Goal: Task Accomplishment & Management: Complete application form

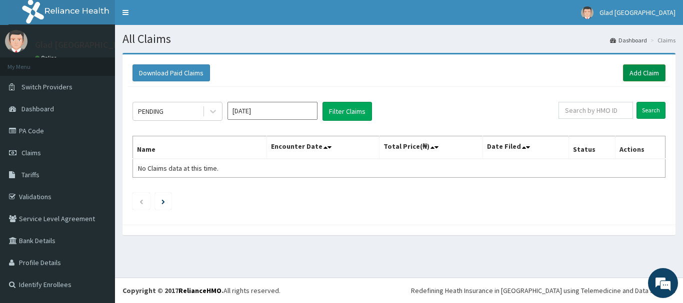
click at [628, 78] on link "Add Claim" at bounding box center [644, 72] width 42 height 17
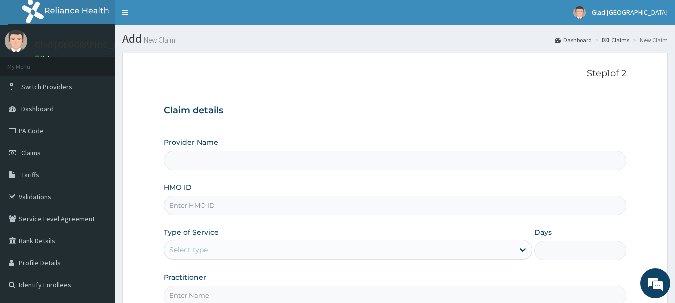
type input "Glad [GEOGRAPHIC_DATA]"
click at [273, 211] on input "HMO ID" at bounding box center [395, 205] width 463 height 19
paste input "CAH/10006/B"
type input "CAH/10006/B"
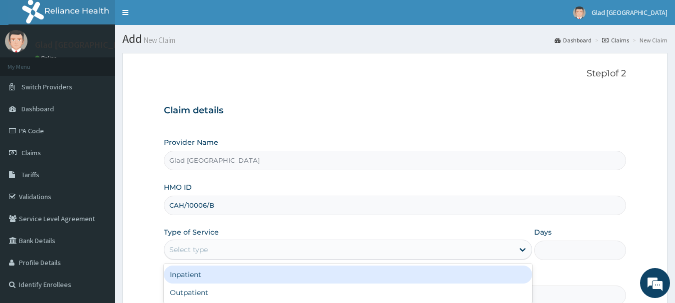
click at [190, 247] on div "Select type" at bounding box center [188, 250] width 38 height 10
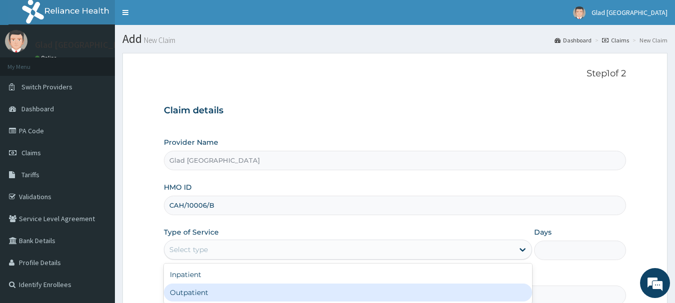
click at [192, 293] on div "Outpatient" at bounding box center [348, 293] width 368 height 18
type input "1"
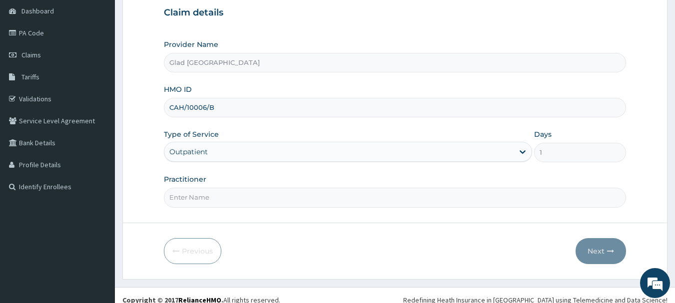
scroll to position [107, 0]
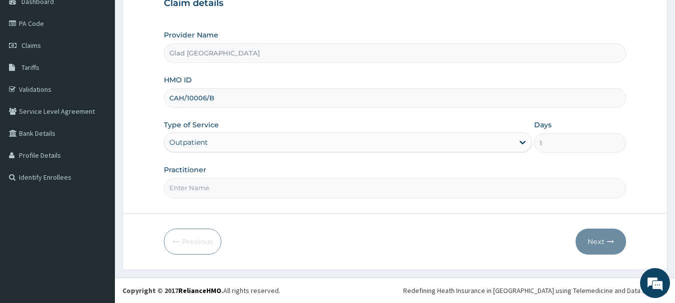
click at [189, 191] on input "Practitioner" at bounding box center [395, 187] width 463 height 19
type input "[PERSON_NAME]"
click at [600, 238] on button "Next" at bounding box center [601, 242] width 50 height 26
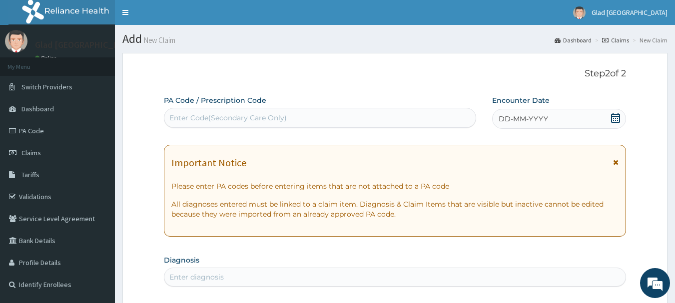
click at [618, 121] on icon at bounding box center [616, 118] width 10 height 10
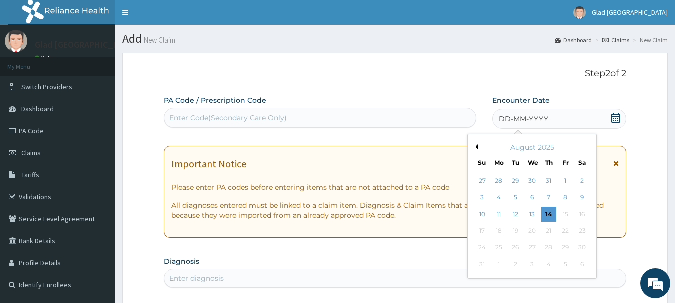
click at [474, 148] on button "Previous Month" at bounding box center [475, 146] width 5 height 5
click at [514, 180] on div "1" at bounding box center [515, 180] width 15 height 15
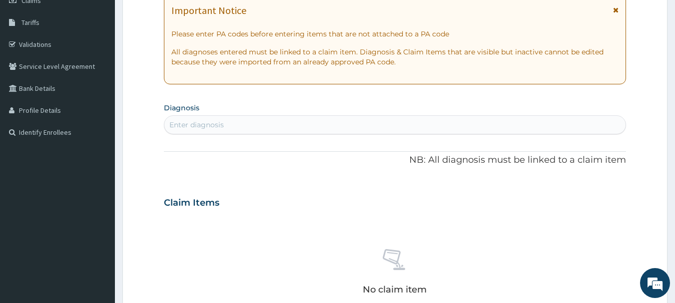
scroll to position [155, 0]
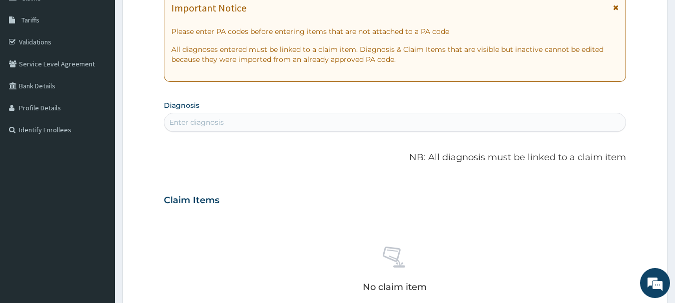
click at [303, 114] on div "Enter diagnosis" at bounding box center [395, 122] width 462 height 16
type input "malar"
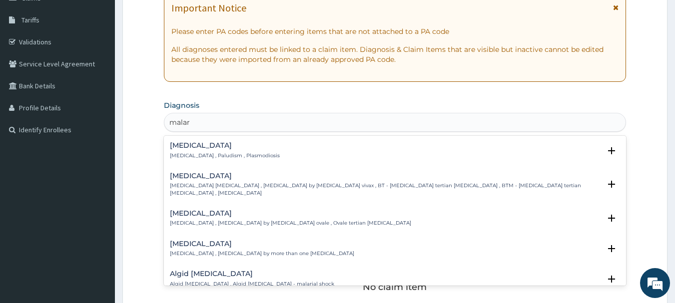
click at [281, 150] on div "Malaria Malaria , Paludism , Plasmodiosis" at bounding box center [395, 150] width 451 height 17
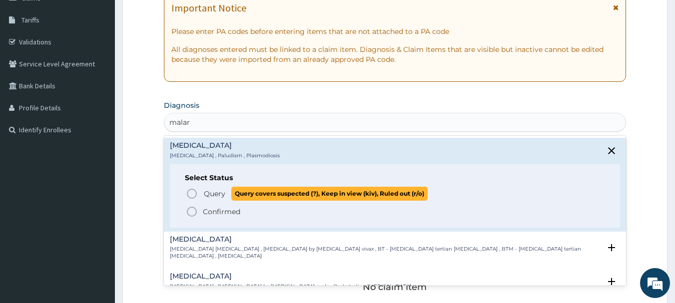
click at [246, 191] on span "Query covers suspected (?), Keep in view (kiv), Ruled out (r/o)" at bounding box center [329, 193] width 196 height 13
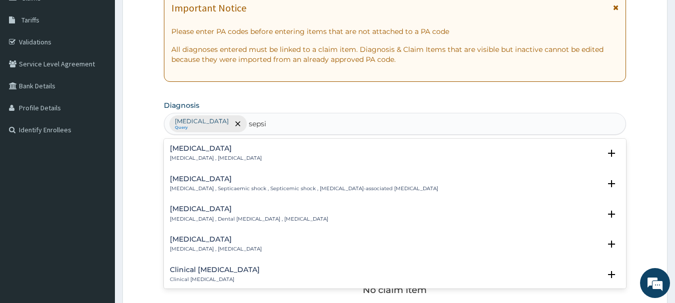
type input "sepsis"
click at [178, 163] on div "Sepsis Systemic infection , Sepsis Select Status Query Query covers suspected (…" at bounding box center [395, 156] width 451 height 22
click at [181, 156] on p "Systemic infection , Sepsis" at bounding box center [216, 158] width 92 height 7
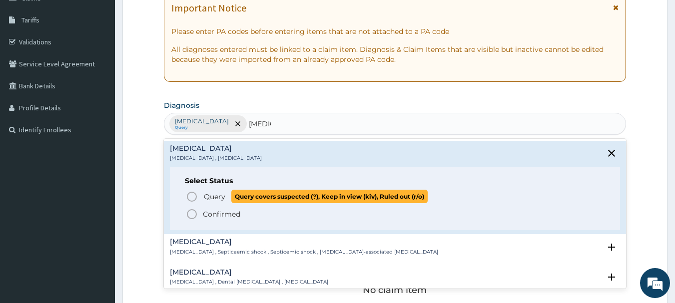
click at [217, 202] on p "Query Query covers suspected (?), Keep in view (kiv), Ruled out (r/o)" at bounding box center [315, 196] width 225 height 13
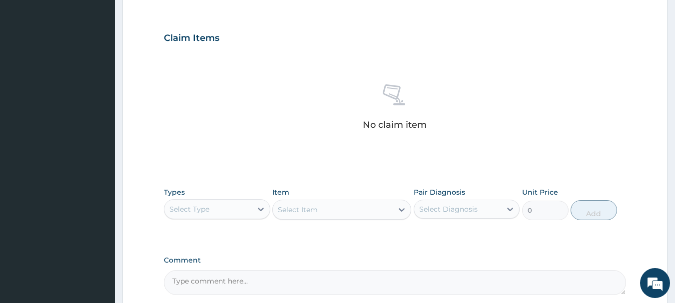
scroll to position [326, 0]
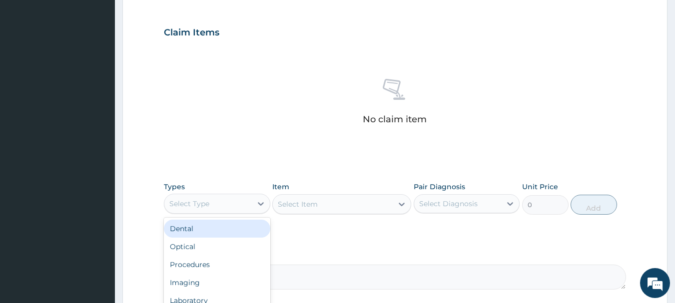
click at [232, 201] on div "Select Type" at bounding box center [207, 204] width 87 height 16
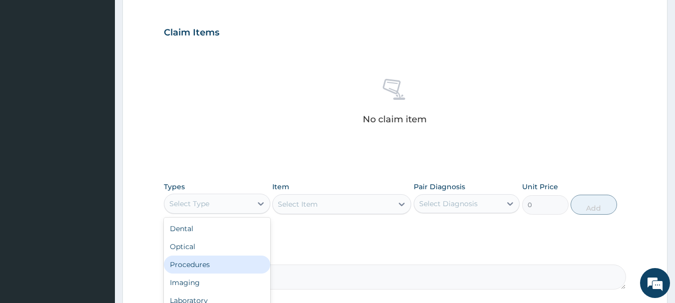
click at [223, 268] on div "Procedures" at bounding box center [217, 265] width 106 height 18
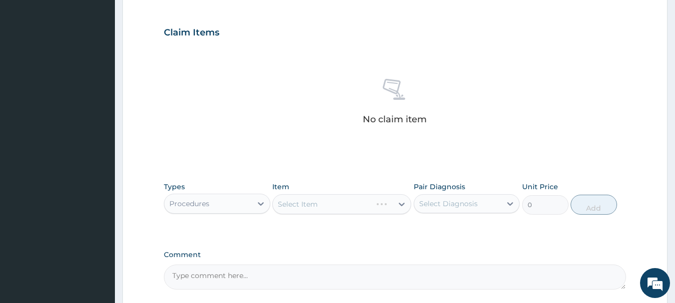
click at [323, 203] on div "Select Item" at bounding box center [341, 204] width 139 height 20
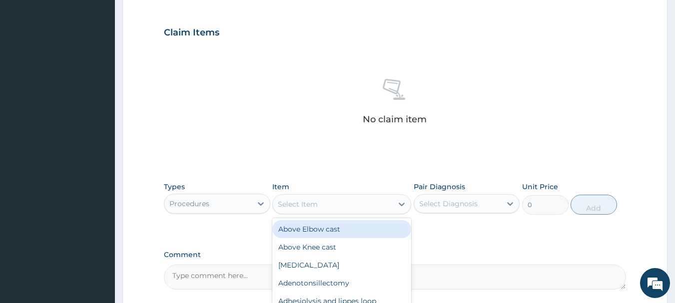
click at [323, 203] on div "Select Item" at bounding box center [333, 204] width 120 height 16
type input "regist"
click at [334, 232] on div "Registration Fee" at bounding box center [341, 229] width 139 height 18
type input "2150"
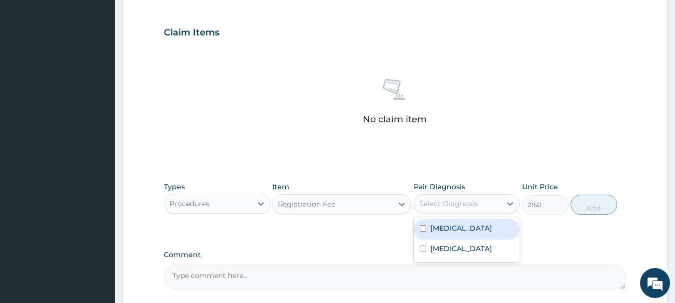
click at [471, 206] on div "Select Diagnosis" at bounding box center [448, 204] width 58 height 10
click at [452, 227] on label "Malaria" at bounding box center [461, 228] width 62 height 10
checkbox input "true"
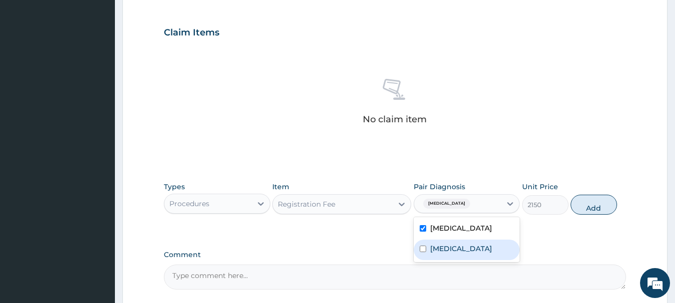
click at [449, 244] on label "Sepsis" at bounding box center [461, 249] width 62 height 10
checkbox input "true"
click at [594, 204] on button "Add" at bounding box center [594, 205] width 46 height 20
type input "0"
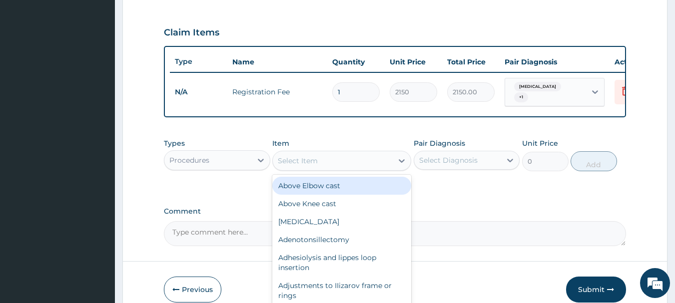
click at [337, 168] on div "Select Item" at bounding box center [333, 161] width 120 height 16
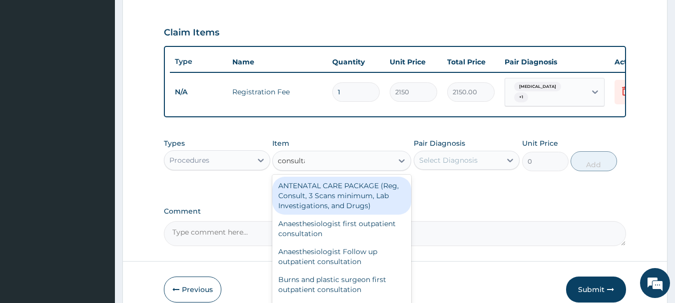
type input "consultat"
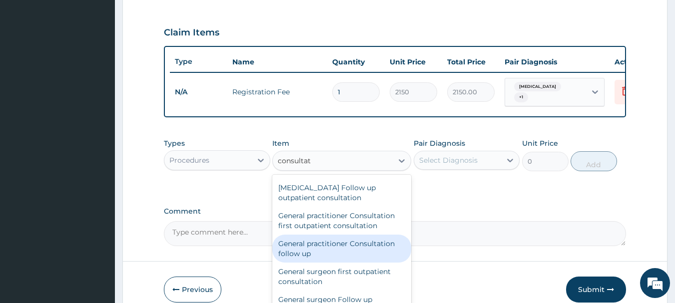
scroll to position [493, 0]
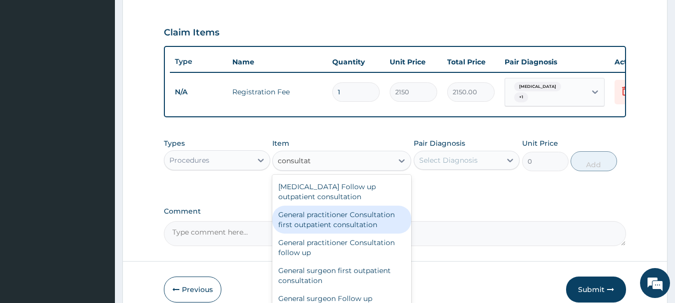
click at [321, 221] on div "General practitioner Consultation first outpatient consultation" at bounding box center [341, 220] width 139 height 28
type input "3547.5"
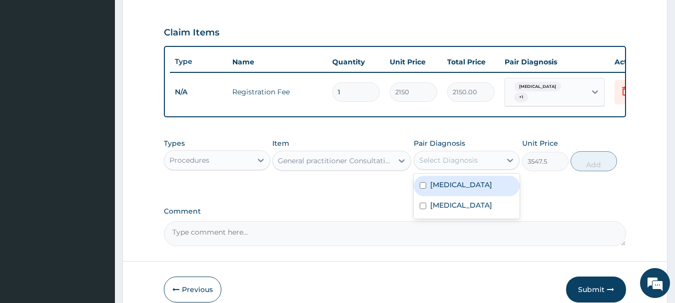
click at [465, 164] on div "Select Diagnosis" at bounding box center [448, 160] width 58 height 10
click at [435, 190] on label "Malaria" at bounding box center [461, 185] width 62 height 10
checkbox input "true"
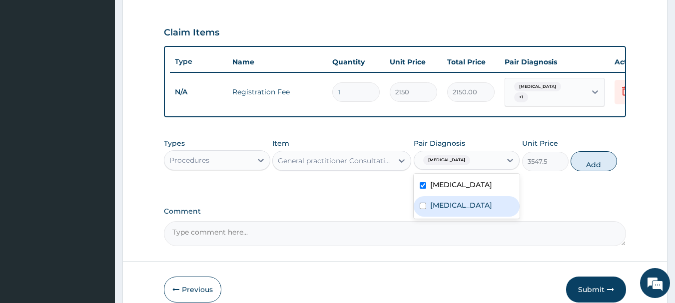
click at [438, 203] on div "Sepsis" at bounding box center [467, 206] width 106 height 20
checkbox input "true"
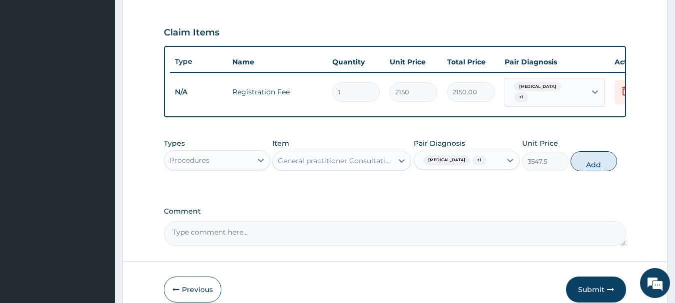
click at [604, 159] on button "Add" at bounding box center [594, 161] width 46 height 20
type input "0"
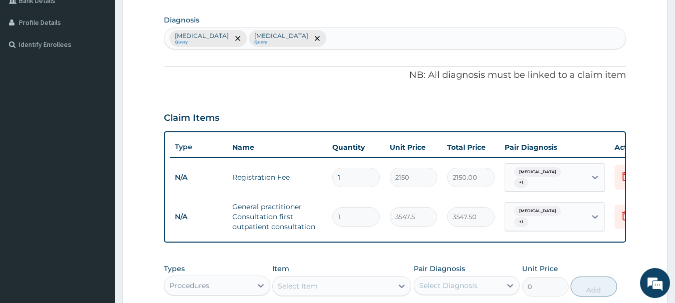
scroll to position [239, 0]
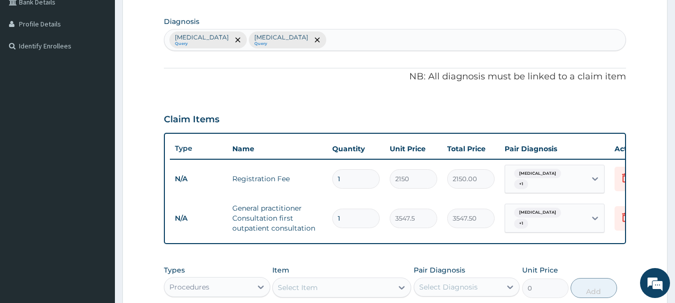
click at [265, 43] on div "Malaria Query Sepsis Query" at bounding box center [395, 39] width 462 height 21
type input "tinea corpo"
click at [287, 38] on div "Malaria Query Sepsis Query" at bounding box center [395, 39] width 462 height 21
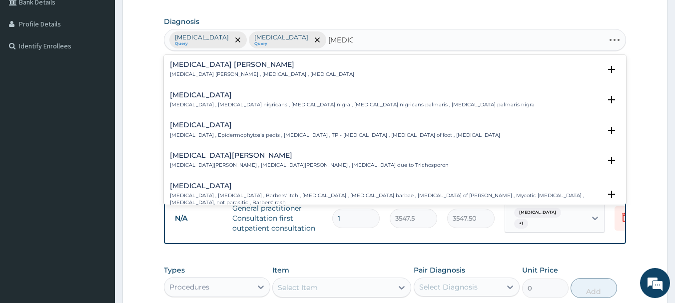
type input "tinea co"
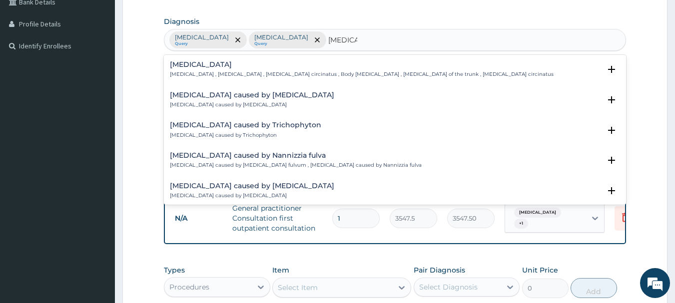
click at [211, 62] on h4 "Tinea corporis" at bounding box center [362, 64] width 384 height 7
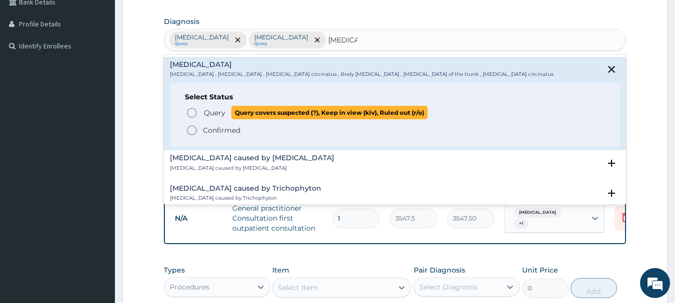
click at [220, 115] on span "Query" at bounding box center [214, 113] width 21 height 10
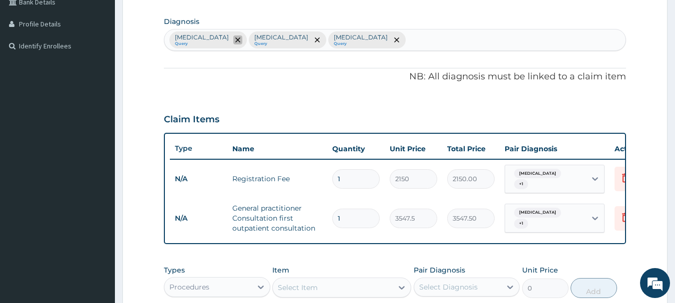
click at [235, 41] on icon "remove selection option" at bounding box center [237, 39] width 5 height 5
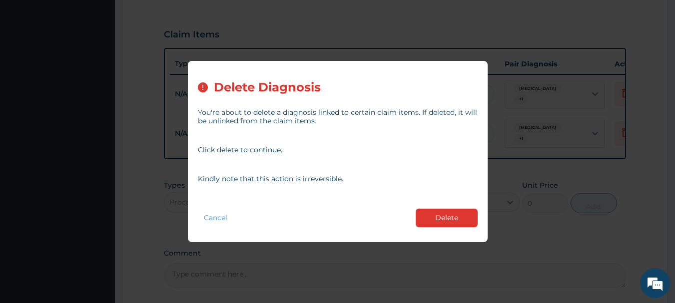
scroll to position [328, 0]
click at [446, 212] on button "Delete" at bounding box center [447, 218] width 62 height 18
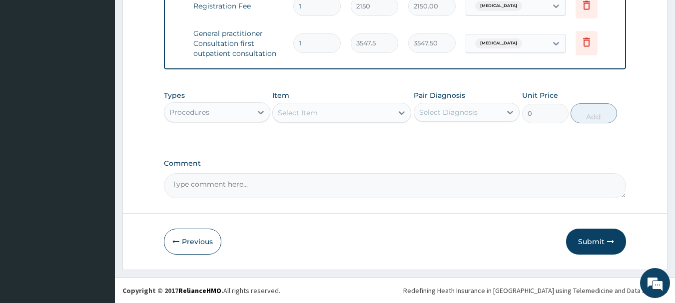
scroll to position [412, 0]
click at [213, 120] on div "Procedures" at bounding box center [207, 112] width 87 height 16
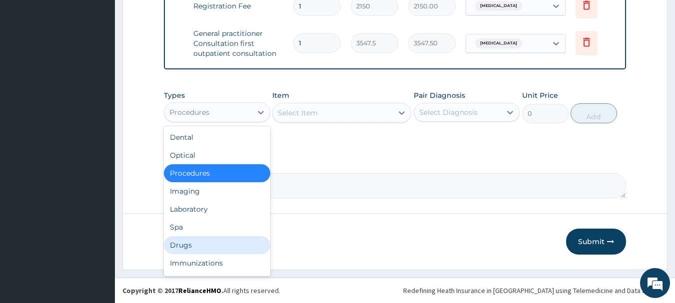
click at [203, 254] on div "Drugs" at bounding box center [217, 245] width 106 height 18
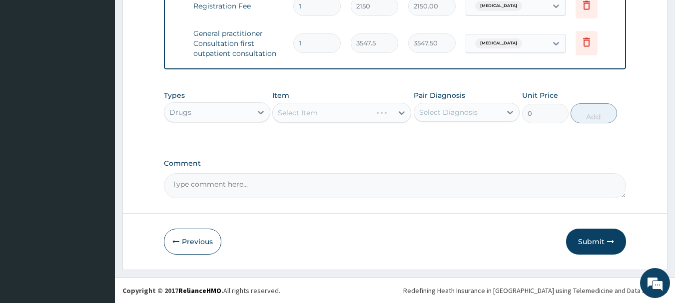
click at [300, 122] on div "Select Item" at bounding box center [341, 113] width 139 height 20
click at [311, 118] on div "Select Item" at bounding box center [298, 113] width 40 height 10
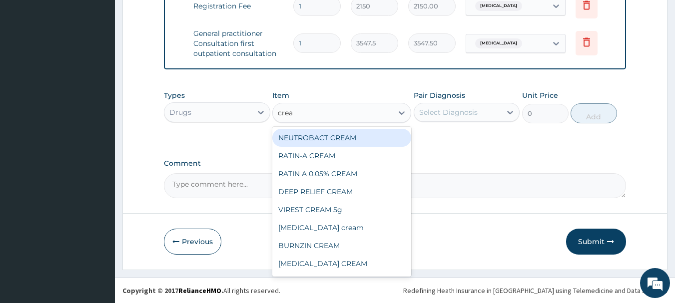
type input "cream"
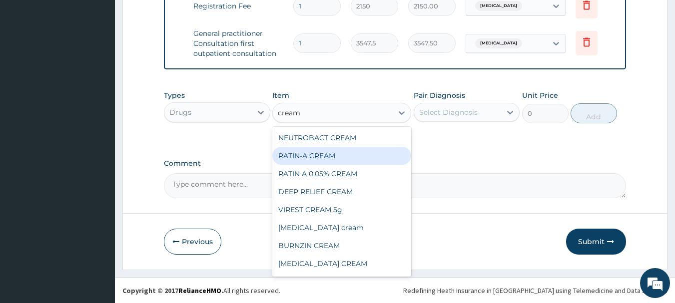
click at [320, 152] on div "RATIN-A CREAM" at bounding box center [341, 156] width 139 height 18
type input "6503.75"
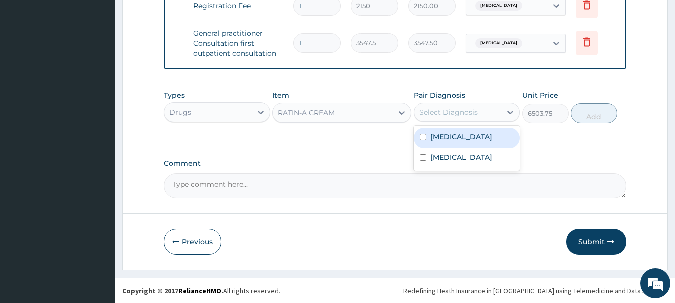
click at [459, 117] on div "Select Diagnosis" at bounding box center [448, 112] width 58 height 10
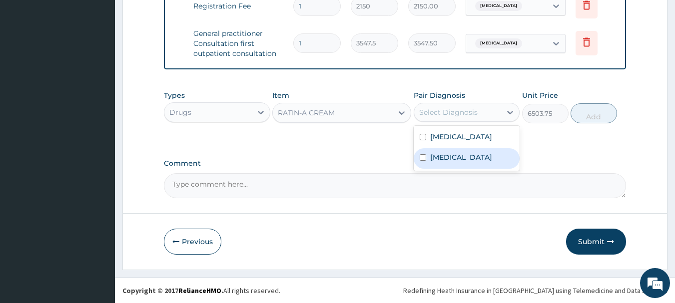
click at [463, 162] on label "Tinea corporis" at bounding box center [461, 157] width 62 height 10
checkbox input "true"
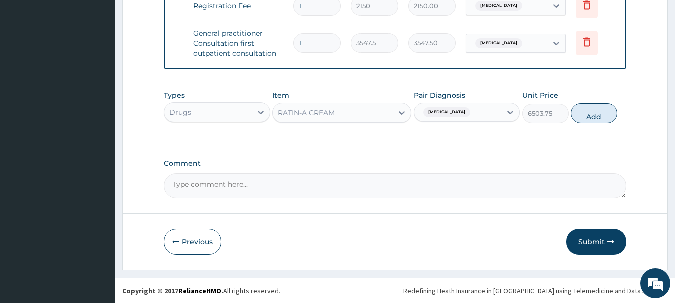
click at [598, 115] on button "Add" at bounding box center [594, 113] width 46 height 20
type input "0"
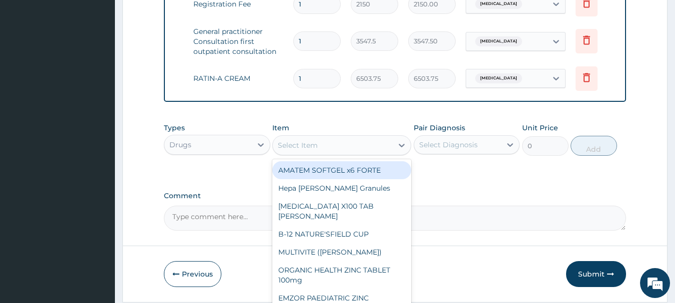
click at [315, 150] on div "Select Item" at bounding box center [298, 145] width 40 height 10
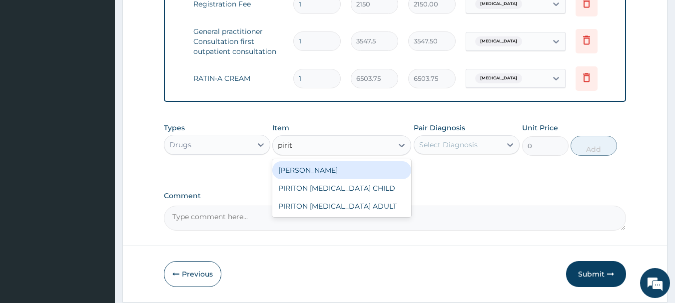
type input "pirito"
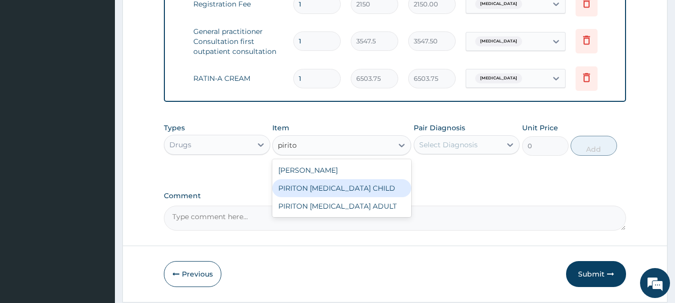
click at [362, 193] on div "PIRITON EXPECTORANT CHILD" at bounding box center [341, 188] width 139 height 18
type input "1182.5"
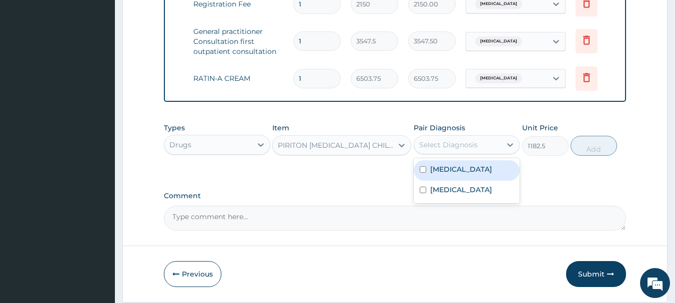
click at [455, 147] on div "Select Diagnosis" at bounding box center [448, 145] width 58 height 10
click at [459, 177] on div "Sepsis" at bounding box center [467, 170] width 106 height 20
checkbox input "true"
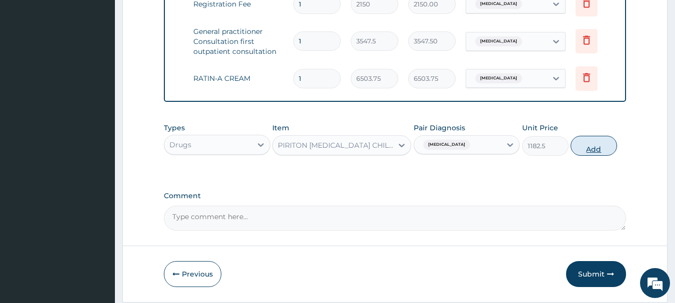
click at [594, 155] on button "Add" at bounding box center [594, 146] width 46 height 20
type input "0"
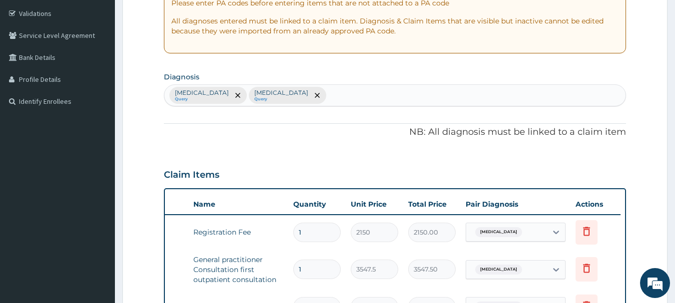
scroll to position [175, 0]
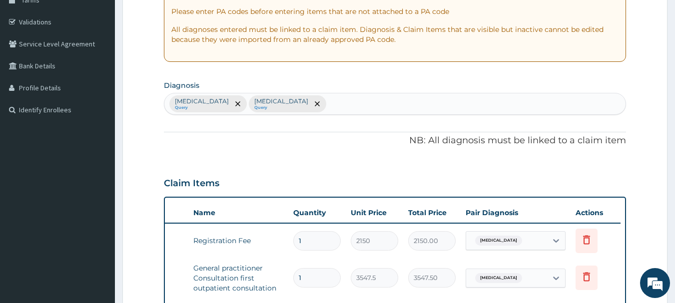
click at [335, 106] on div "Sepsis Query Tinea corporis Query" at bounding box center [395, 103] width 462 height 21
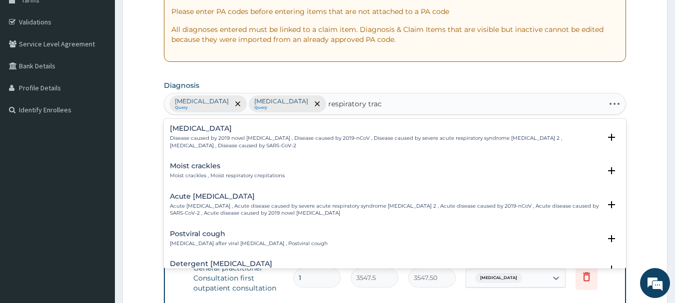
type input "respiratory tract"
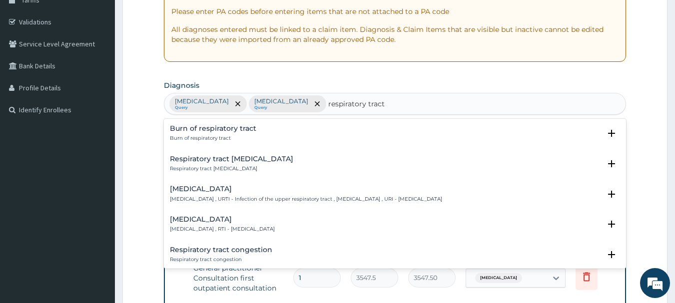
click at [241, 219] on h4 "Respiratory tract infection" at bounding box center [222, 219] width 105 height 7
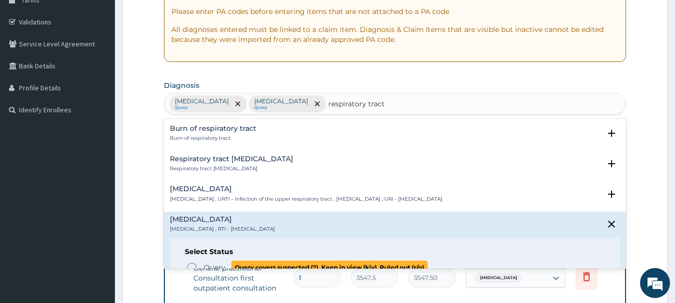
click at [215, 262] on p "Query Query covers suspected (?), Keep in view (kiv), Ruled out (r/o)" at bounding box center [315, 267] width 225 height 13
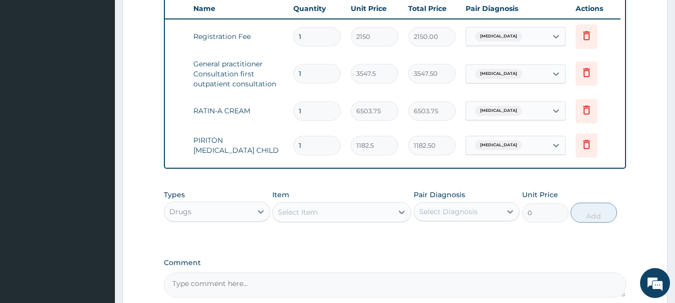
scroll to position [380, 0]
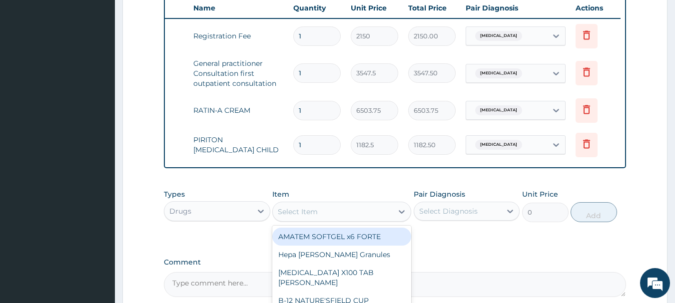
click at [338, 215] on div "Select Item" at bounding box center [333, 212] width 120 height 16
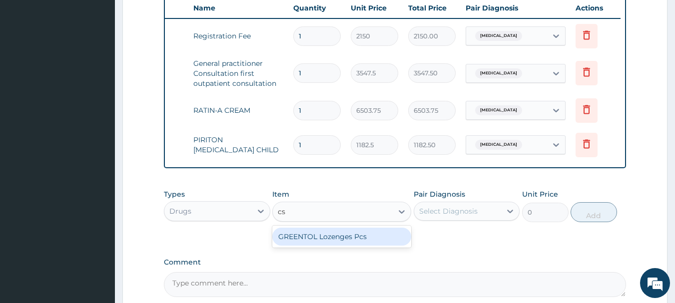
type input "c"
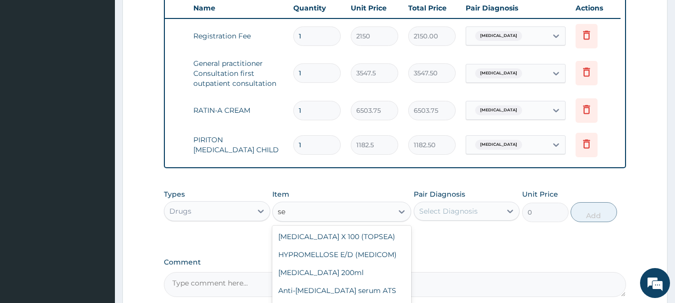
type input "s"
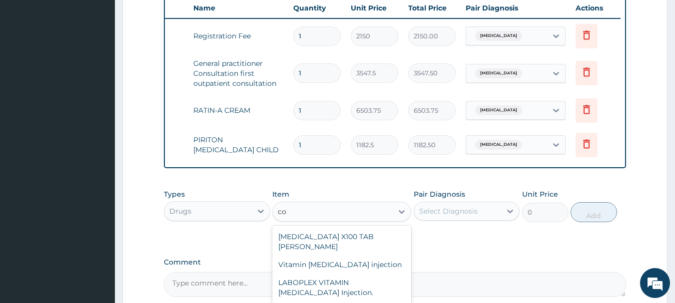
type input "c"
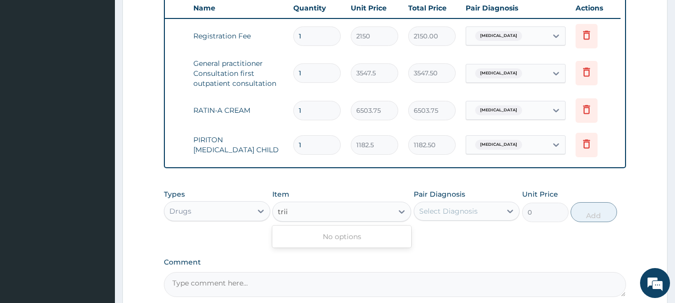
type input "tri"
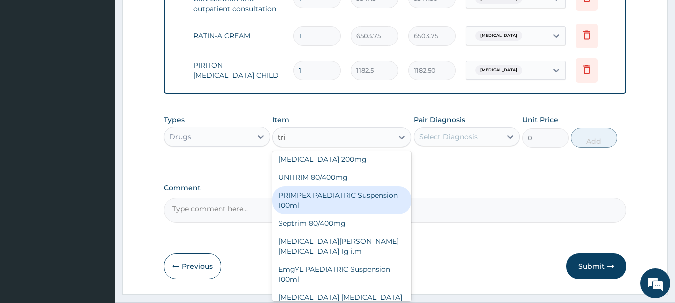
scroll to position [272, 0]
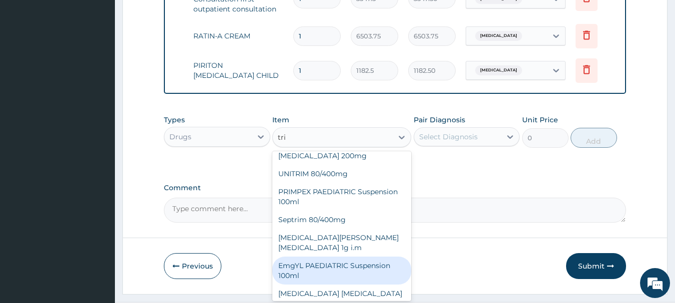
click at [322, 257] on div "EmgYL PAEDIATRIC Suspension 100ml" at bounding box center [341, 271] width 139 height 28
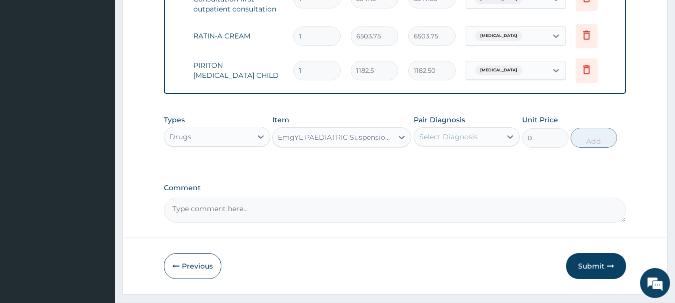
type input "1064.25"
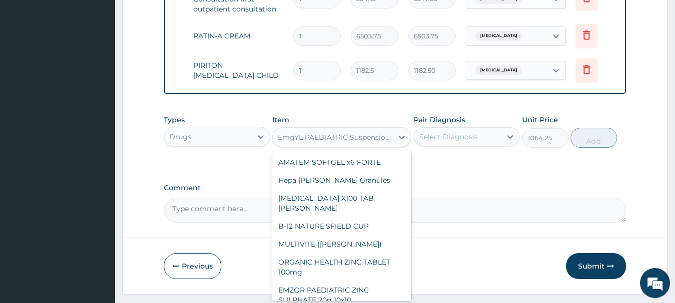
click at [339, 138] on div "EmgYL PAEDIATRIC Suspension 100ml" at bounding box center [333, 137] width 120 height 16
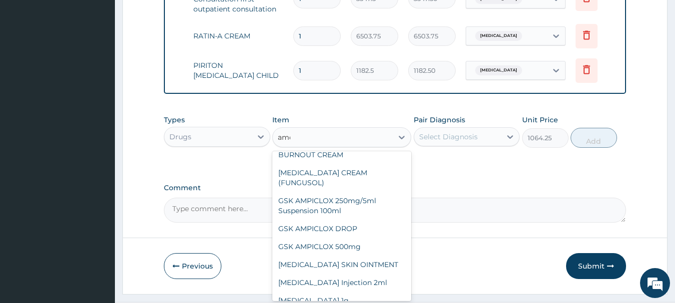
scroll to position [0, 0]
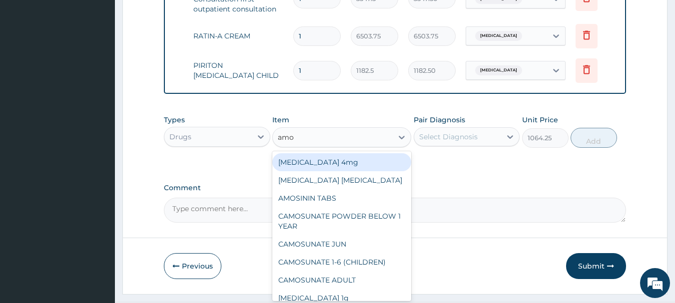
type input "amox"
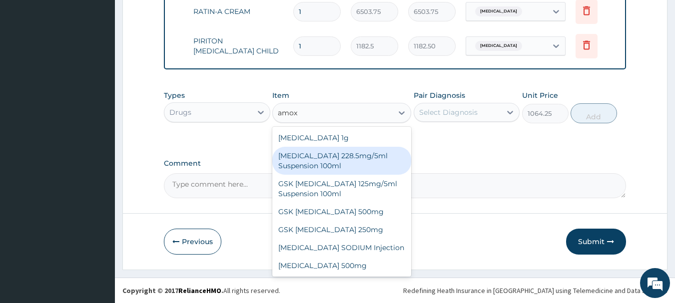
click at [334, 156] on div "CO-AMOXICLAV 228.5mg/5ml Suspension 100ml" at bounding box center [341, 161] width 139 height 28
type input "2246.75"
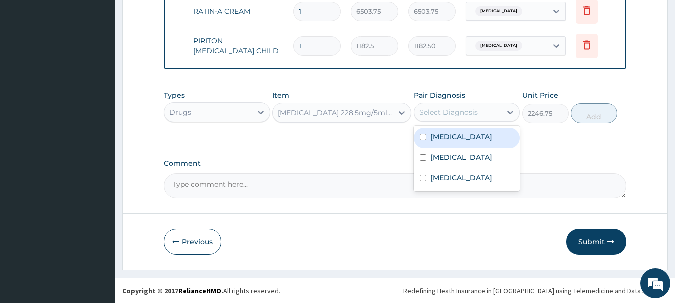
click at [458, 111] on div "Select Diagnosis" at bounding box center [448, 112] width 58 height 10
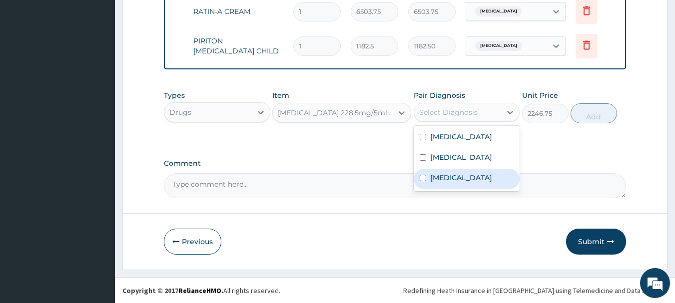
click at [449, 176] on label "Respiratory tract infection" at bounding box center [461, 178] width 62 height 10
checkbox input "true"
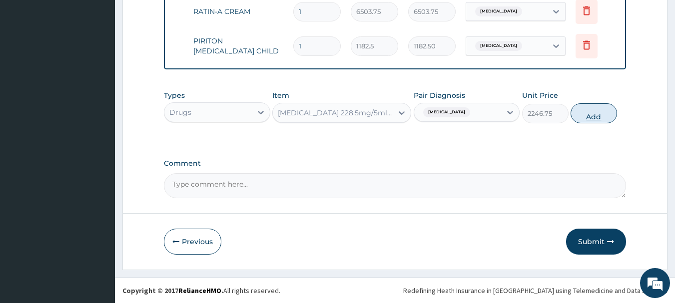
click at [606, 109] on button "Add" at bounding box center [594, 113] width 46 height 20
type input "0"
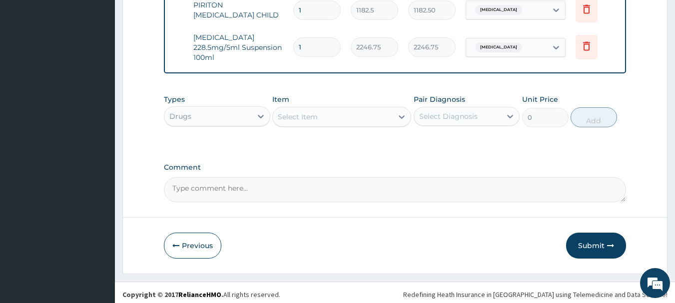
scroll to position [519, 0]
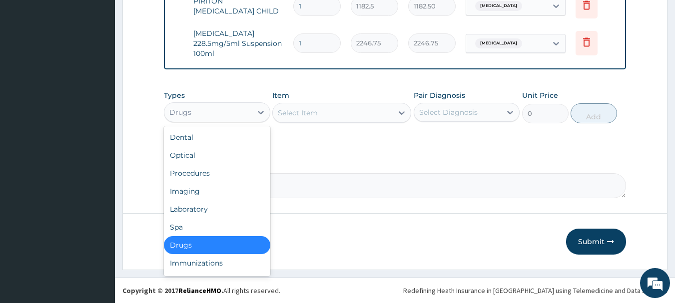
click at [231, 120] on div "Drugs" at bounding box center [207, 112] width 87 height 16
click at [211, 210] on div "Laboratory" at bounding box center [217, 209] width 106 height 18
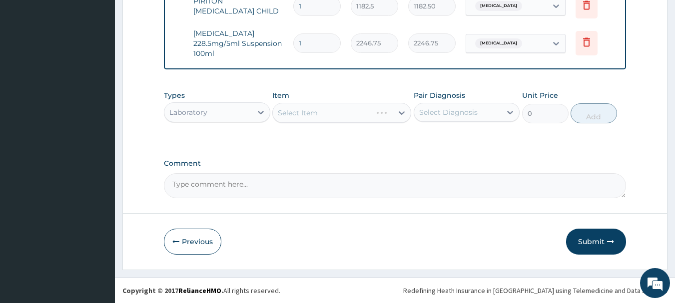
click at [342, 117] on div "Select Item" at bounding box center [341, 113] width 139 height 20
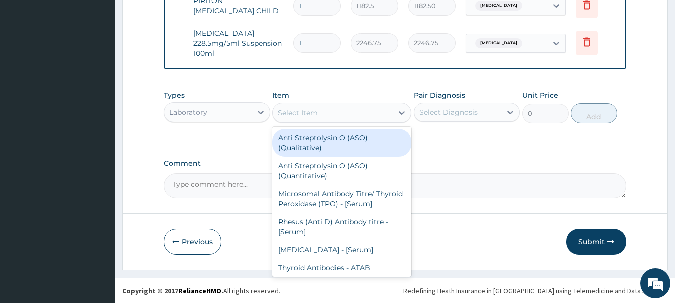
click at [369, 120] on div "Select Item" at bounding box center [333, 113] width 120 height 16
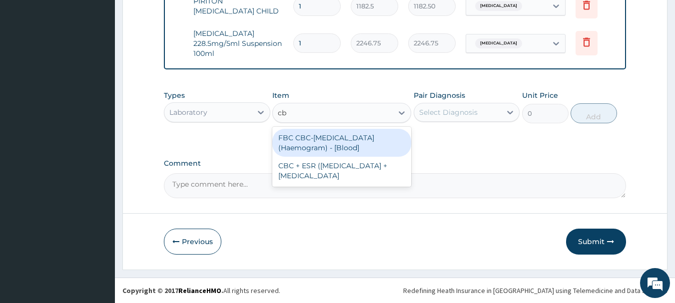
type input "cbc"
click at [344, 157] on div "FBC CBC-Complete Blood Count (Haemogram) - [Blood]" at bounding box center [341, 143] width 139 height 28
type input "4300"
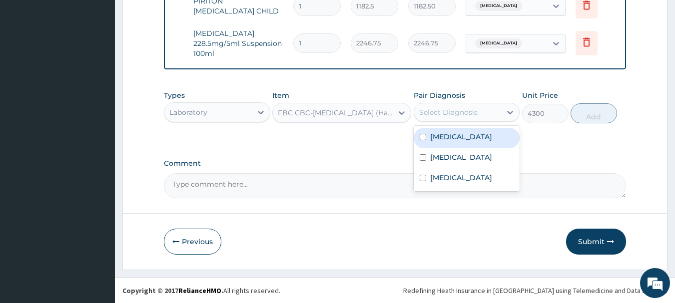
click at [474, 117] on div "Select Diagnosis" at bounding box center [448, 112] width 58 height 10
click at [442, 142] on label "Sepsis" at bounding box center [461, 137] width 62 height 10
checkbox input "true"
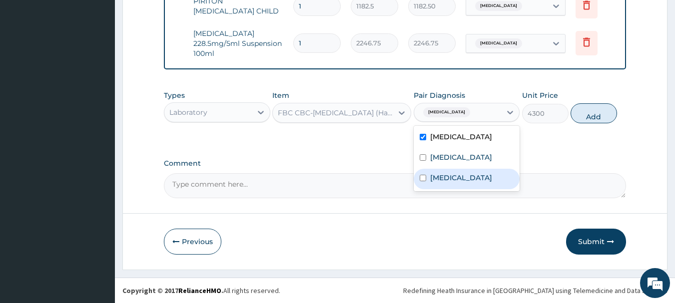
click at [456, 183] on label "Respiratory tract infection" at bounding box center [461, 178] width 62 height 10
checkbox input "true"
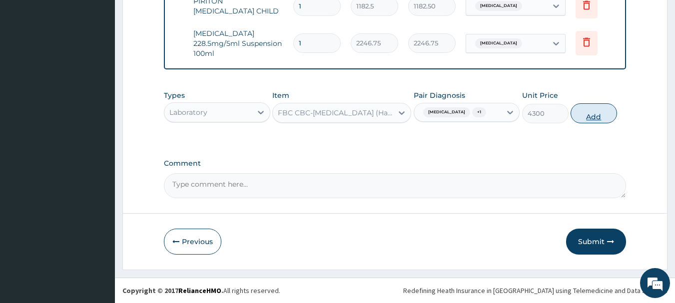
click at [587, 119] on button "Add" at bounding box center [594, 113] width 46 height 20
type input "0"
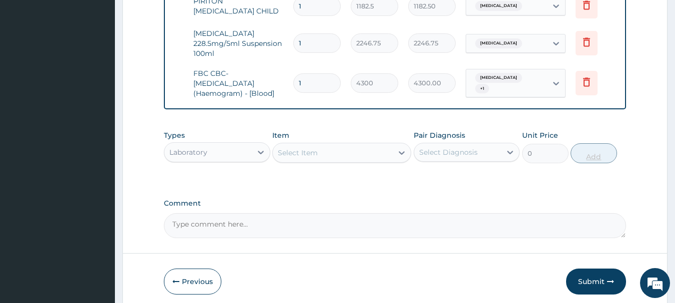
scroll to position [566, 0]
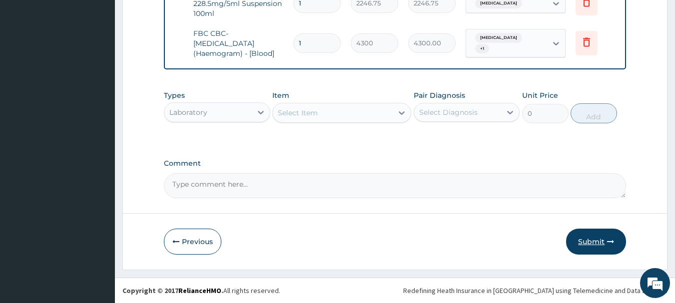
click at [592, 237] on button "Submit" at bounding box center [596, 242] width 60 height 26
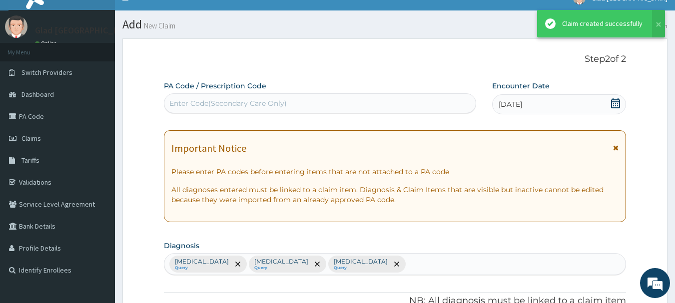
scroll to position [0, 0]
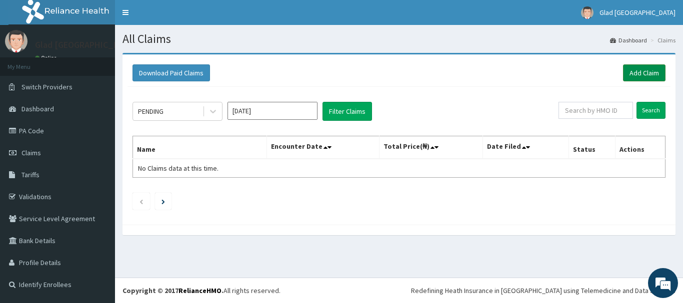
click at [654, 70] on link "Add Claim" at bounding box center [644, 72] width 42 height 17
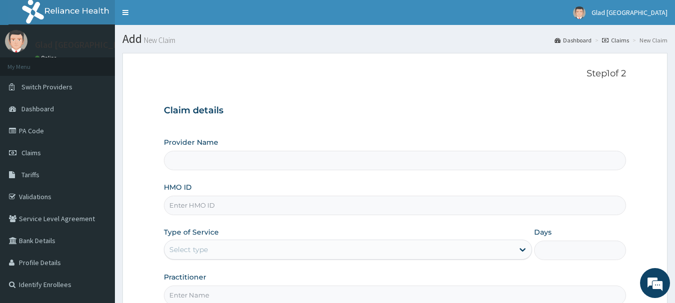
click at [298, 166] on input "Provider Name" at bounding box center [395, 160] width 463 height 19
type input "Glad [GEOGRAPHIC_DATA]"
click at [236, 200] on input "HMO ID" at bounding box center [395, 205] width 463 height 19
paste input "CAH/10006/A"
type input "CAH/10006/A"
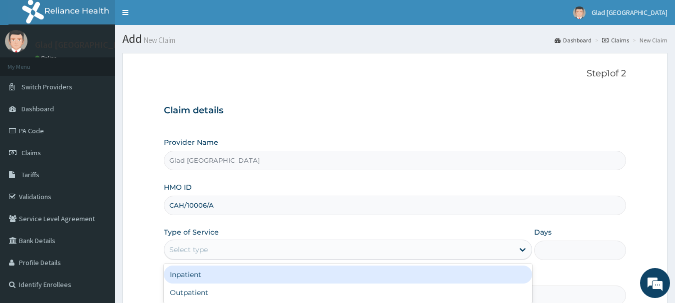
click at [212, 248] on div "Select type" at bounding box center [338, 250] width 349 height 16
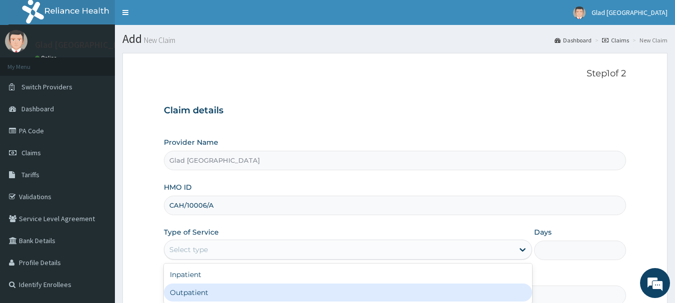
click at [196, 292] on div "Outpatient" at bounding box center [348, 293] width 368 height 18
type input "1"
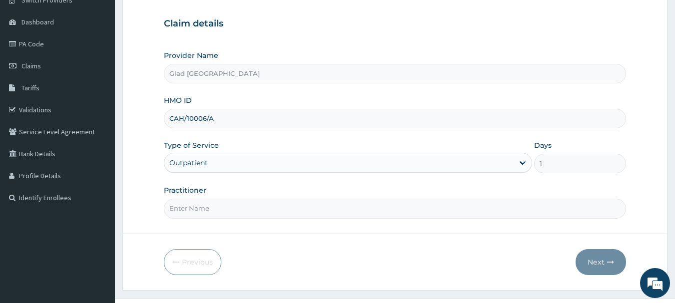
scroll to position [107, 0]
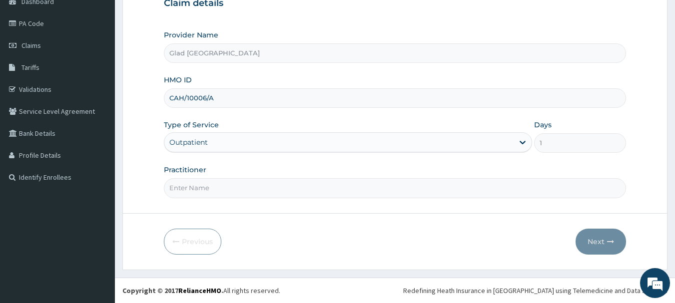
click at [196, 185] on input "Practitioner" at bounding box center [395, 187] width 463 height 19
type input "dr daudu"
click at [594, 240] on button "Next" at bounding box center [601, 242] width 50 height 26
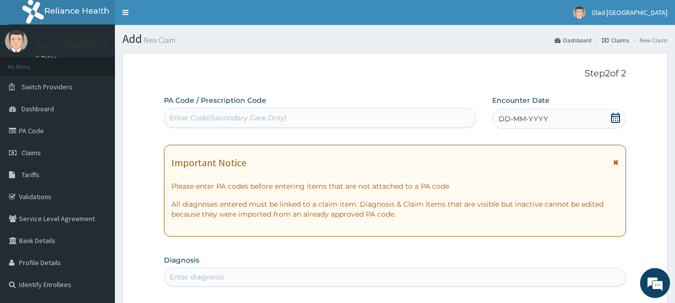
click at [373, 116] on div "Enter Code(Secondary Care Only)" at bounding box center [320, 118] width 312 height 16
type input "TINEA"
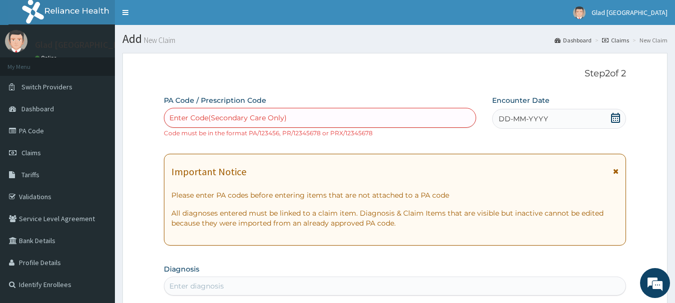
click at [617, 117] on icon at bounding box center [616, 118] width 10 height 10
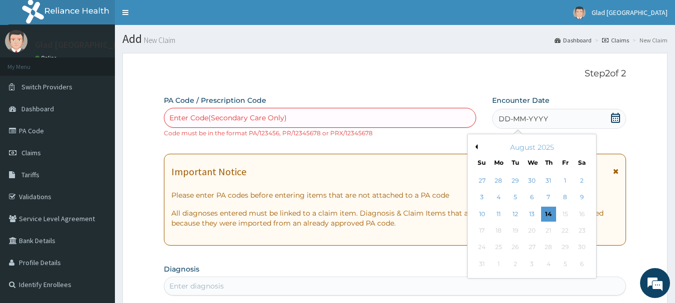
click at [474, 148] on button "Previous Month" at bounding box center [475, 146] width 5 height 5
click at [512, 183] on div "1" at bounding box center [515, 180] width 15 height 15
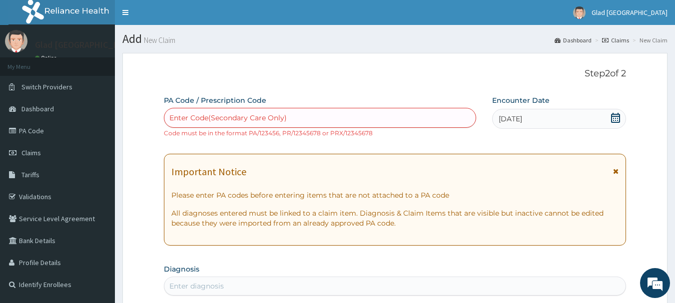
click at [355, 116] on div "Enter Code(Secondary Care Only)" at bounding box center [320, 118] width 312 height 16
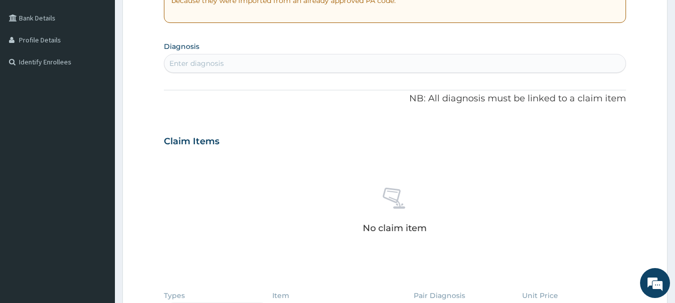
scroll to position [224, 0]
click at [260, 66] on div "Enter diagnosis" at bounding box center [395, 62] width 462 height 16
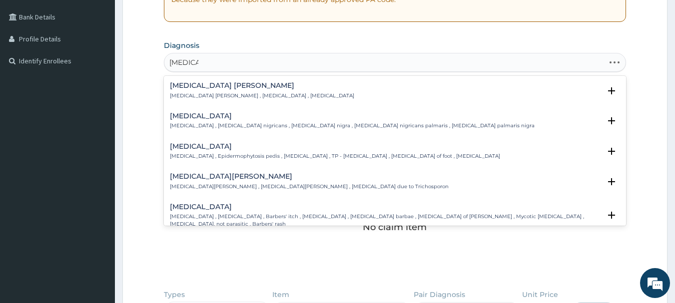
type input "tinea cor"
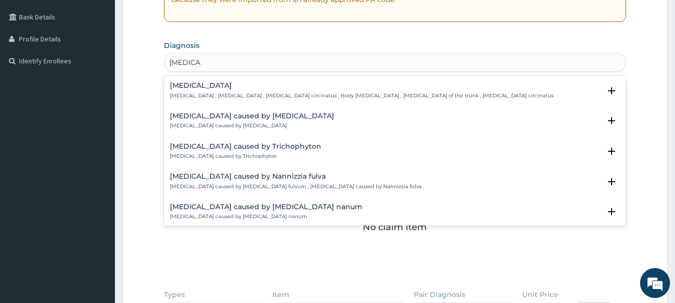
click at [205, 92] on p "Tinea corporis , Tinea circinata , Herpes circinatus , Body tinea , Dermatophyt…" at bounding box center [362, 95] width 384 height 7
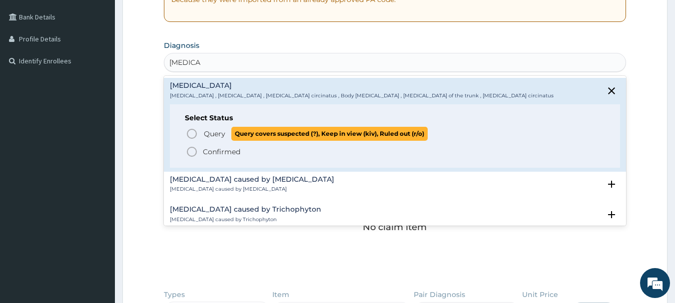
click at [219, 137] on span "Query" at bounding box center [214, 134] width 21 height 10
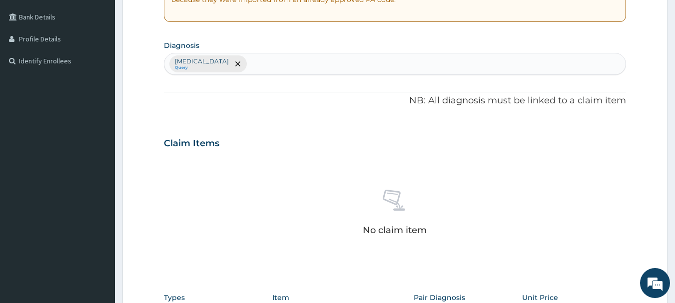
scroll to position [426, 0]
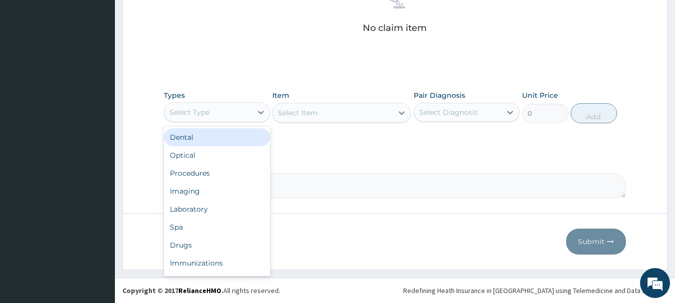
click at [222, 112] on div "Select Type" at bounding box center [207, 112] width 87 height 16
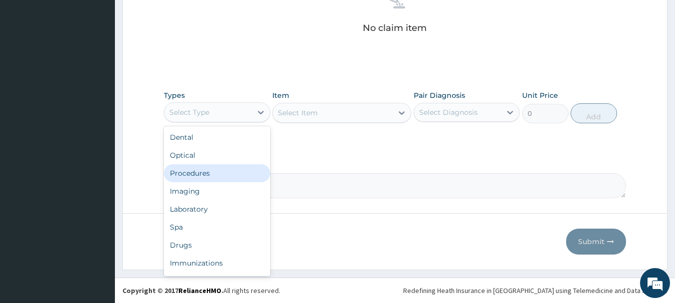
click at [216, 172] on div "Procedures" at bounding box center [217, 173] width 106 height 18
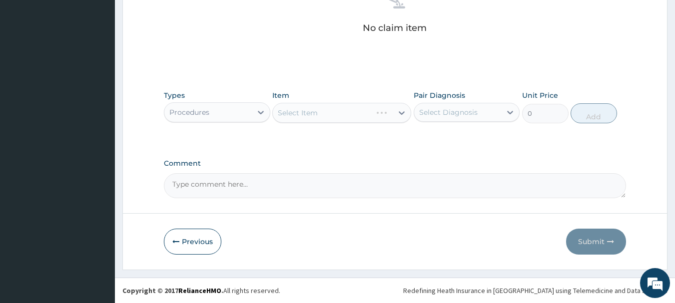
click at [315, 117] on div "Select Item" at bounding box center [341, 113] width 139 height 20
click at [315, 117] on div "Select Item" at bounding box center [298, 113] width 40 height 10
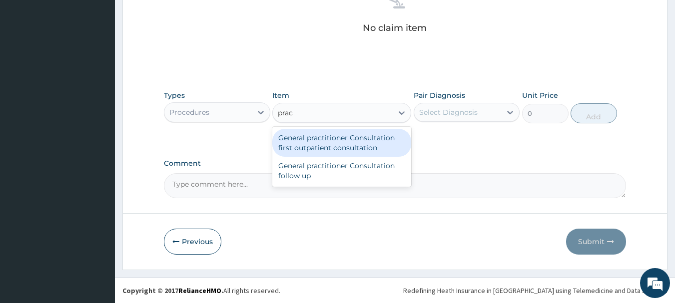
type input "pract"
click at [340, 143] on div "General practitioner Consultation first outpatient consultation" at bounding box center [341, 143] width 139 height 28
type input "3547.5"
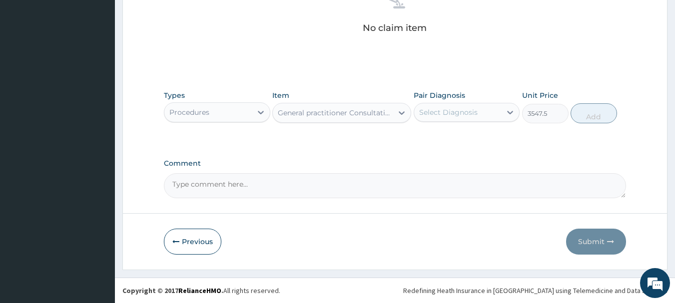
click at [462, 113] on div "Select Diagnosis" at bounding box center [448, 112] width 58 height 10
click at [460, 137] on label "Tinea corporis" at bounding box center [461, 137] width 62 height 10
checkbox input "true"
click at [586, 113] on button "Add" at bounding box center [594, 113] width 46 height 20
type input "0"
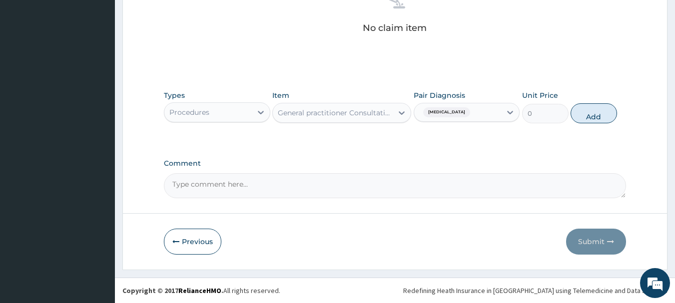
scroll to position [392, 0]
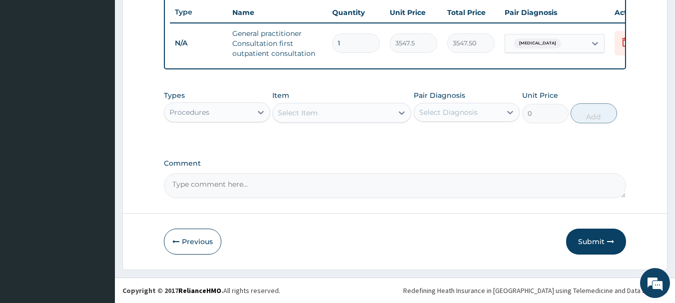
click at [342, 113] on div "Select Item" at bounding box center [333, 113] width 120 height 16
type input "regis"
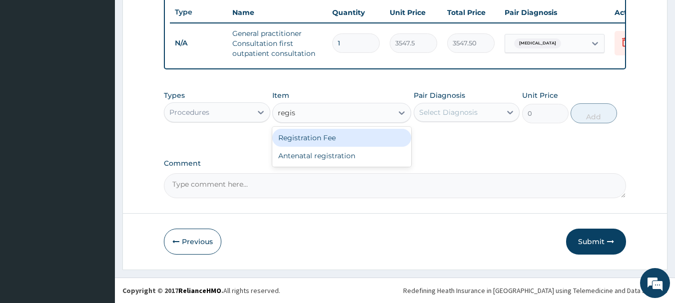
click at [336, 135] on div "Registration Fee" at bounding box center [341, 138] width 139 height 18
type input "2150"
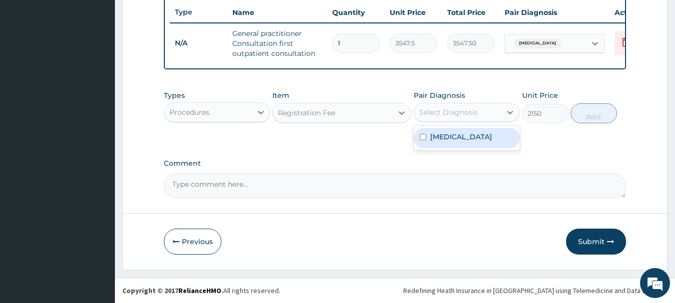
click at [453, 114] on div "Select Diagnosis" at bounding box center [448, 112] width 58 height 10
click at [460, 149] on div "Tinea corporis" at bounding box center [467, 138] width 106 height 24
click at [463, 145] on div "Tinea corporis" at bounding box center [467, 138] width 106 height 20
checkbox input "true"
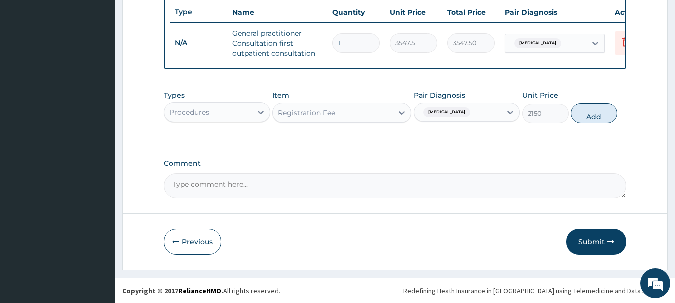
click at [596, 119] on button "Add" at bounding box center [594, 113] width 46 height 20
type input "0"
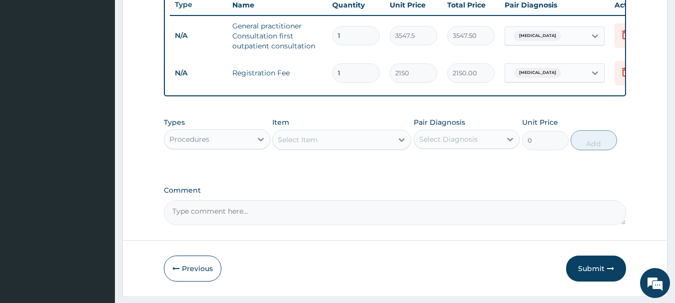
click at [226, 146] on div "Procedures" at bounding box center [207, 139] width 87 height 16
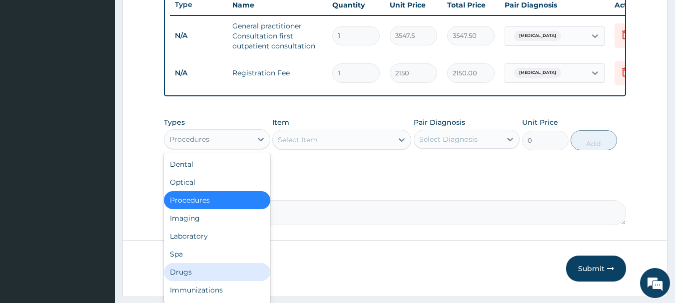
click at [186, 278] on div "Drugs" at bounding box center [217, 272] width 106 height 18
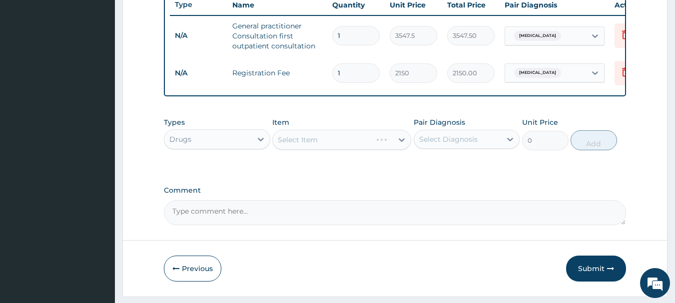
click at [305, 150] on div "Select Item" at bounding box center [341, 140] width 139 height 20
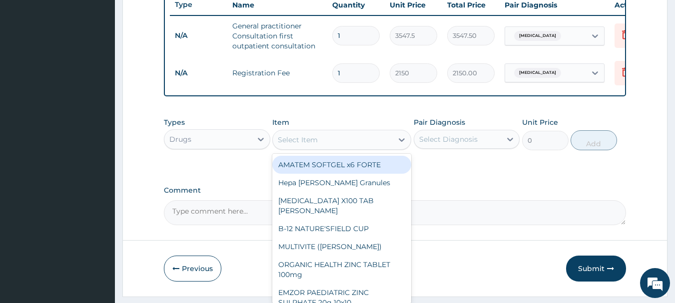
click at [305, 145] on div "Select Item" at bounding box center [298, 140] width 40 height 10
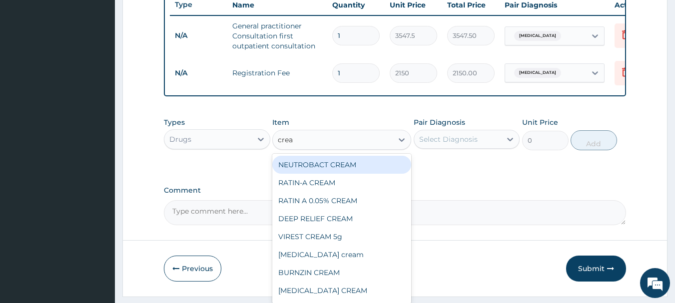
type input "cream"
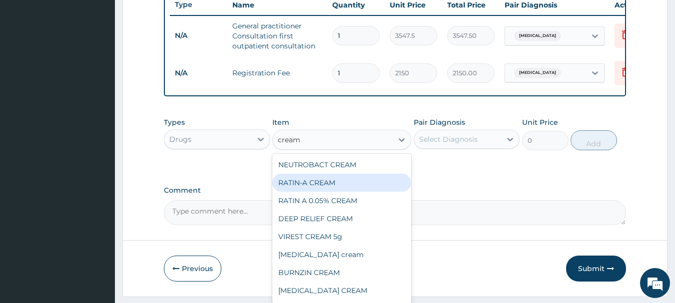
click at [328, 188] on div "RATIN-A CREAM" at bounding box center [341, 183] width 139 height 18
type input "6503.75"
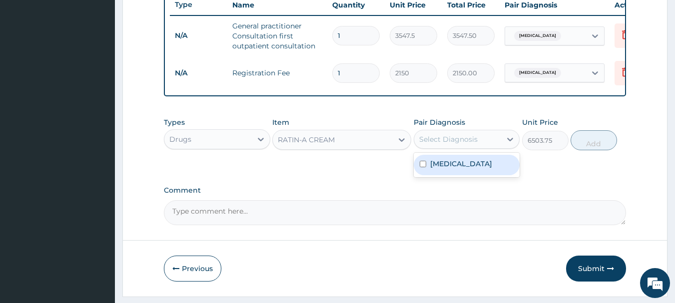
click at [450, 141] on div "Select Diagnosis" at bounding box center [448, 139] width 58 height 10
click at [447, 175] on div "Tinea corporis" at bounding box center [467, 165] width 106 height 20
checkbox input "true"
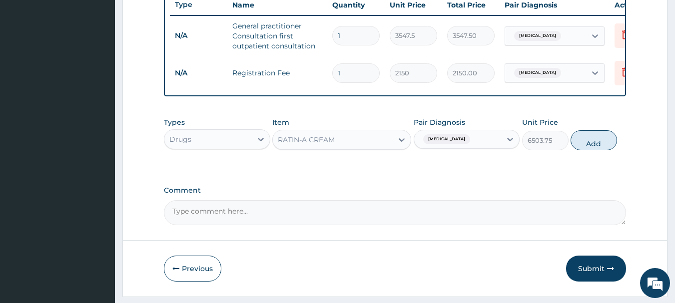
click at [607, 148] on button "Add" at bounding box center [594, 140] width 46 height 20
type input "0"
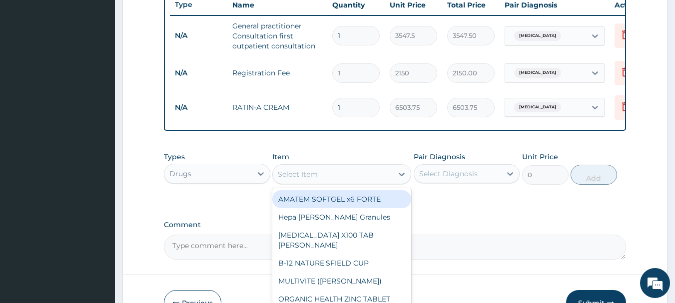
click at [316, 178] on div "Select Item" at bounding box center [298, 174] width 40 height 10
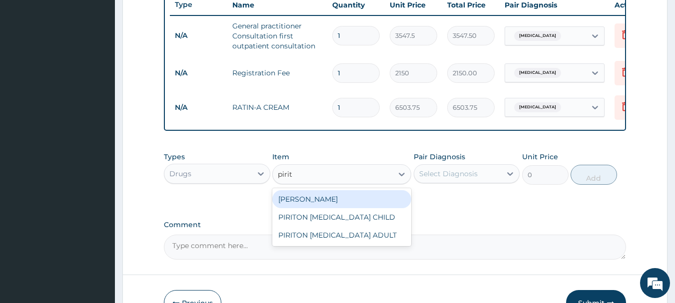
type input "pirito"
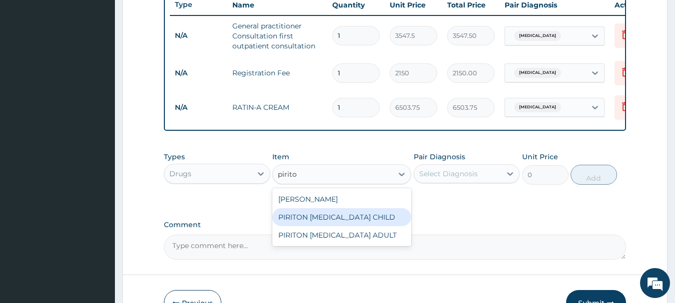
click at [348, 226] on div "PIRITON EXPECTORANT CHILD" at bounding box center [341, 217] width 139 height 18
type input "1182.5"
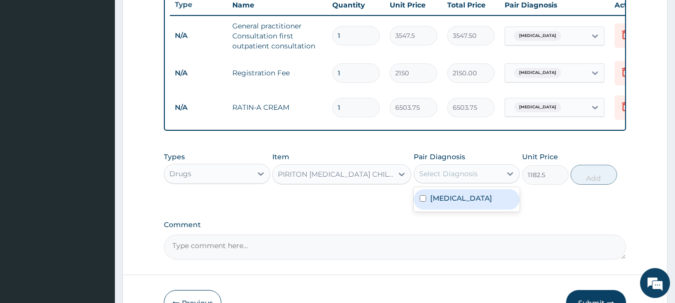
click at [437, 179] on div "Select Diagnosis" at bounding box center [448, 174] width 58 height 10
click at [444, 210] on div "Tinea corporis" at bounding box center [467, 199] width 106 height 20
checkbox input "true"
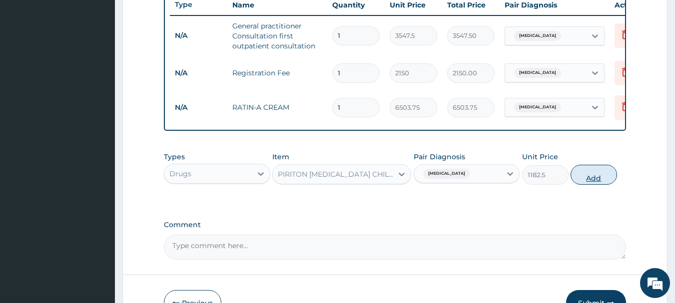
click at [598, 181] on button "Add" at bounding box center [594, 175] width 46 height 20
type input "0"
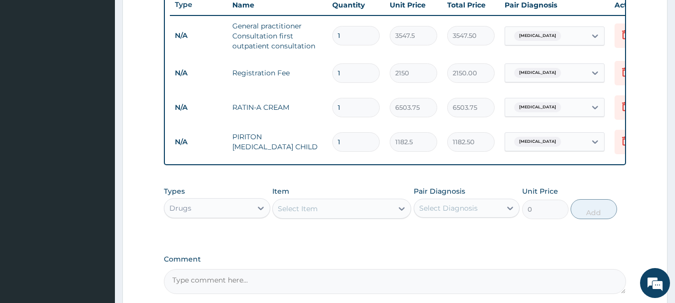
scroll to position [495, 0]
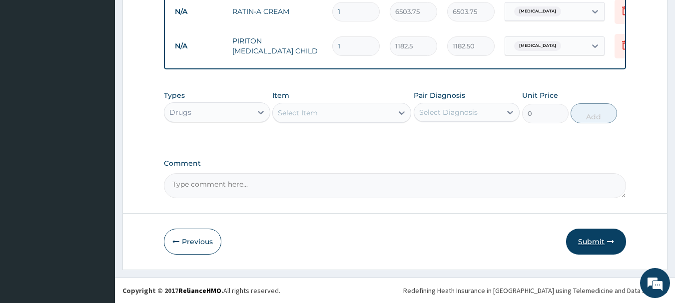
click at [605, 247] on button "Submit" at bounding box center [596, 242] width 60 height 26
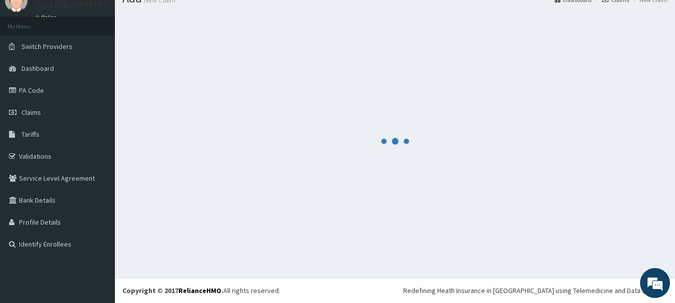
scroll to position [486, 0]
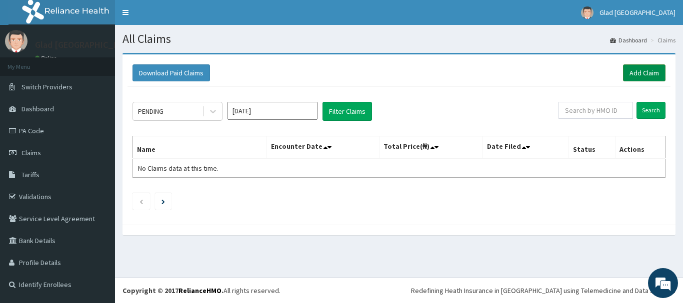
click at [645, 74] on link "Add Claim" at bounding box center [644, 72] width 42 height 17
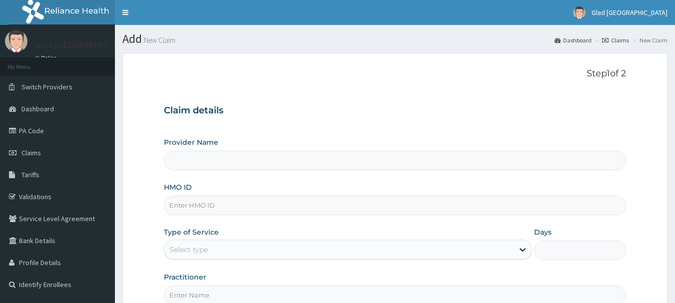
click at [300, 200] on input "HMO ID" at bounding box center [395, 205] width 463 height 19
paste input "chl/10750/c"
type input "chl/10750/c"
type input "Glad [GEOGRAPHIC_DATA]"
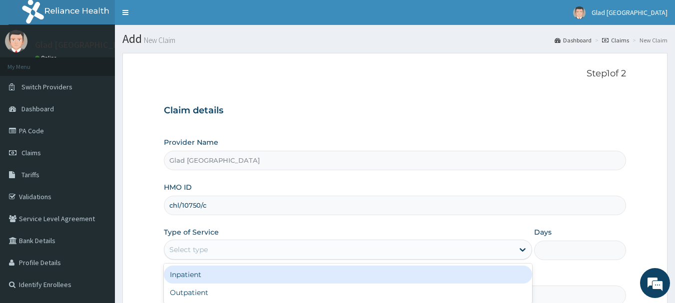
click at [179, 242] on div "Select type" at bounding box center [338, 250] width 349 height 16
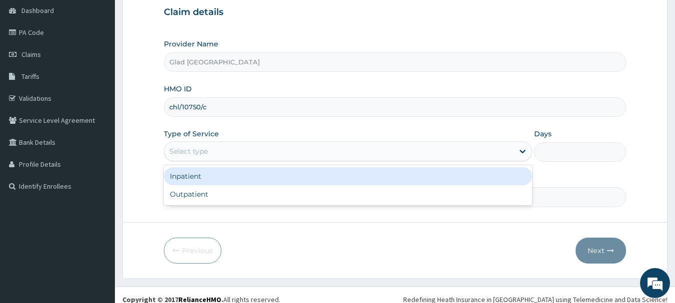
scroll to position [107, 0]
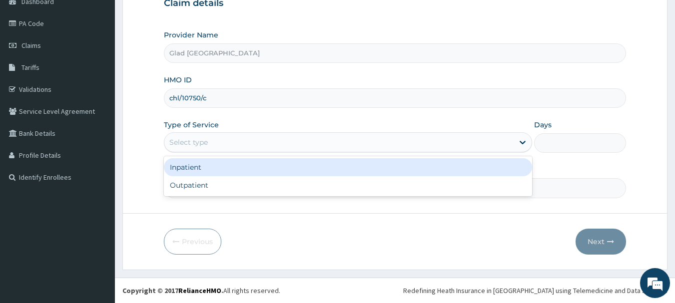
click at [206, 167] on div "Inpatient" at bounding box center [348, 167] width 368 height 18
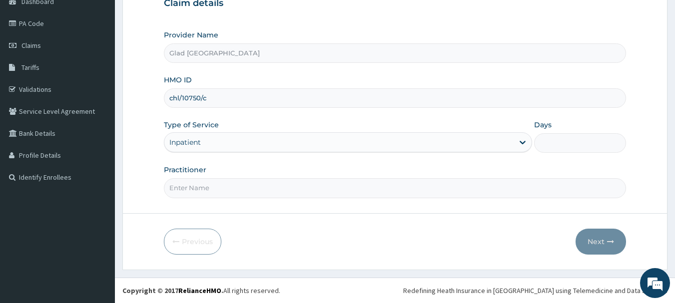
click at [202, 184] on input "Practitioner" at bounding box center [395, 187] width 463 height 19
type input "[PERSON_NAME]"
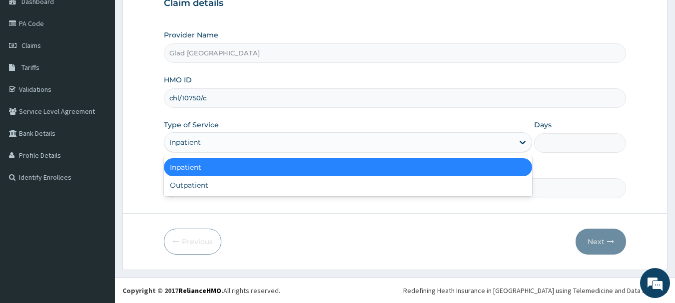
click at [250, 143] on div "Inpatient" at bounding box center [338, 142] width 349 height 16
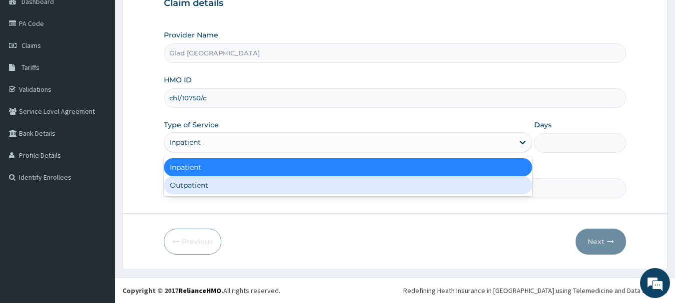
click at [222, 187] on div "Outpatient" at bounding box center [348, 185] width 368 height 18
type input "1"
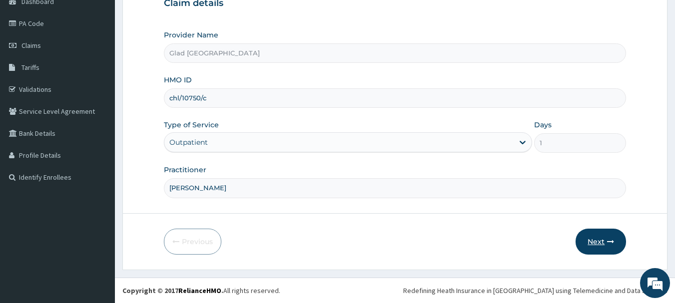
click at [608, 242] on icon "button" at bounding box center [610, 241] width 7 height 7
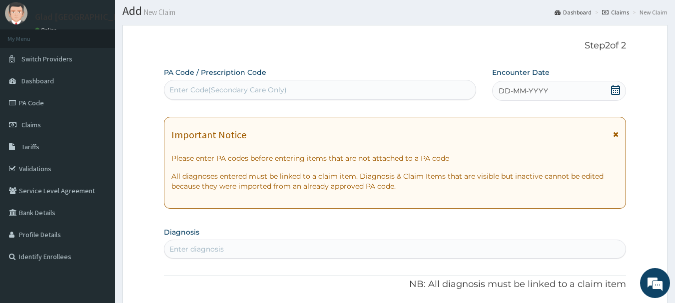
scroll to position [27, 0]
click at [614, 90] on icon at bounding box center [615, 90] width 9 height 10
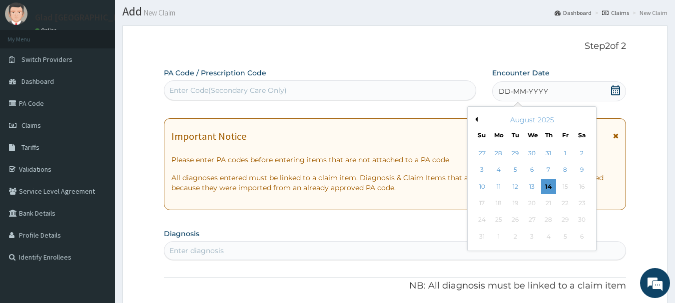
click at [477, 120] on button "Previous Month" at bounding box center [475, 119] width 5 height 5
click at [509, 154] on div "1" at bounding box center [515, 153] width 15 height 15
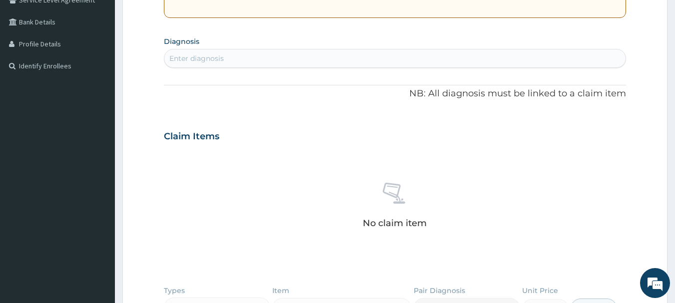
scroll to position [223, 0]
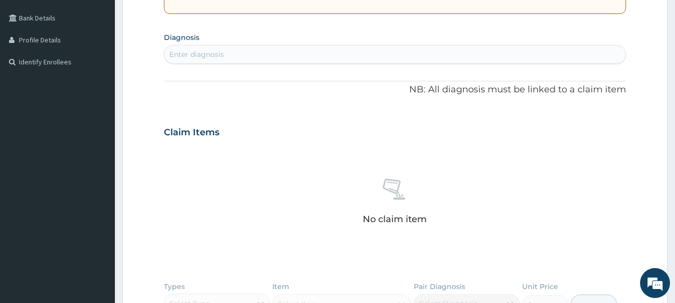
click at [258, 51] on div "Enter diagnosis" at bounding box center [395, 54] width 462 height 16
type input "toot"
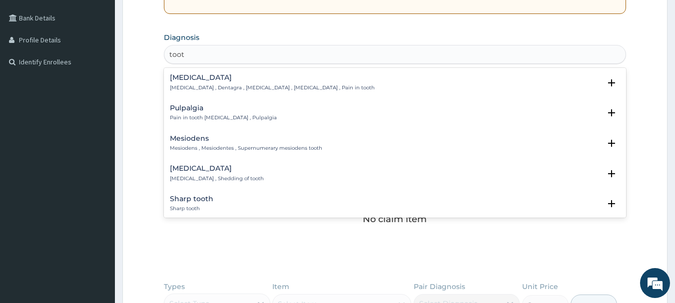
click at [211, 80] on h4 "Toothache" at bounding box center [272, 77] width 205 height 7
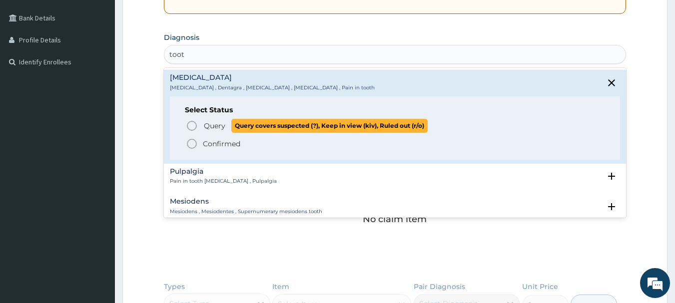
click at [239, 127] on span "Query covers suspected (?), Keep in view (kiv), Ruled out (r/o)" at bounding box center [329, 125] width 196 height 13
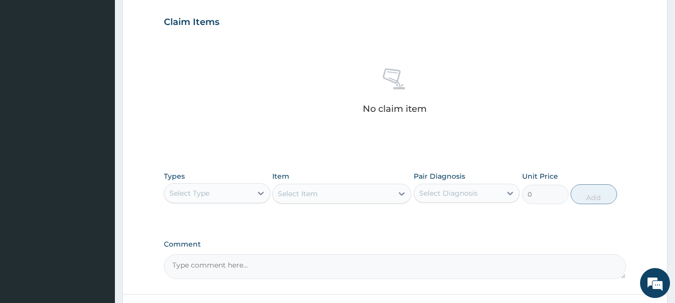
scroll to position [346, 0]
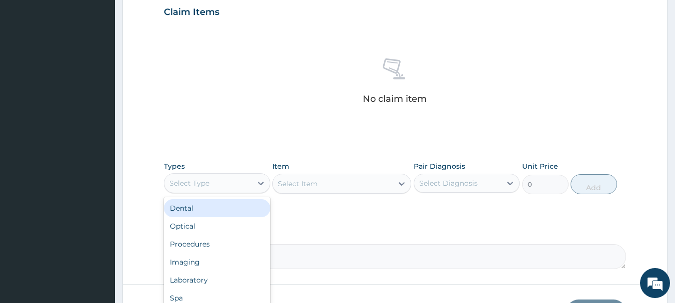
click at [236, 179] on div "Select Type" at bounding box center [207, 183] width 87 height 16
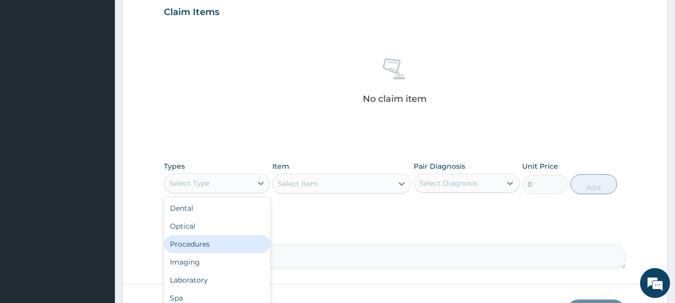
click at [208, 247] on div "Procedures" at bounding box center [217, 244] width 106 height 18
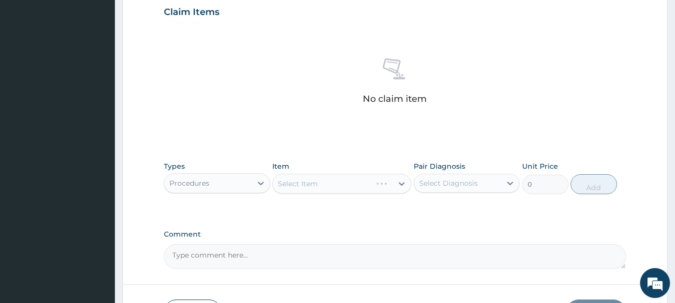
click at [319, 183] on div "Select Item" at bounding box center [341, 184] width 139 height 20
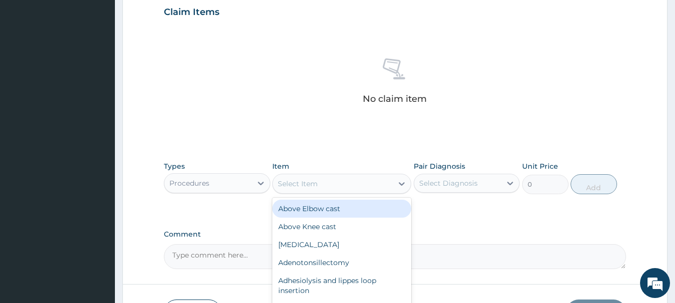
click at [319, 183] on div "Select Item" at bounding box center [333, 184] width 120 height 16
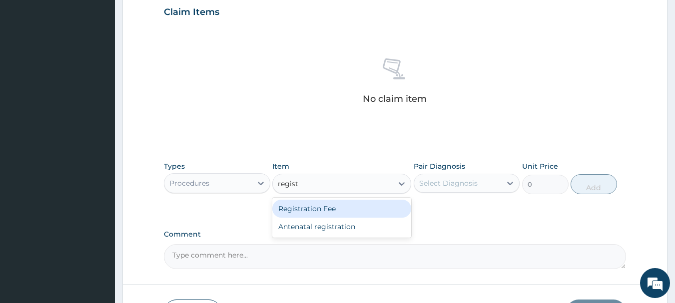
type input "registr"
click at [333, 206] on div "Registration Fee" at bounding box center [341, 209] width 139 height 18
type input "2150"
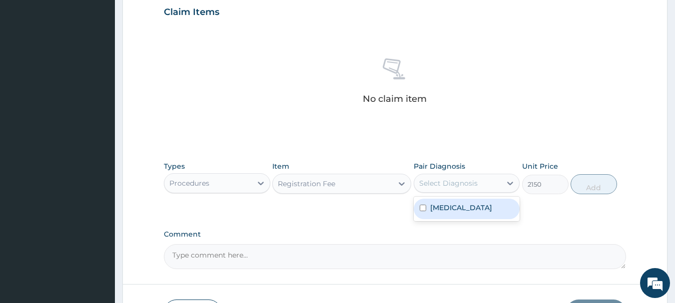
click at [491, 184] on div "Select Diagnosis" at bounding box center [457, 183] width 87 height 16
click at [474, 200] on div "Toothache" at bounding box center [467, 209] width 106 height 20
checkbox input "true"
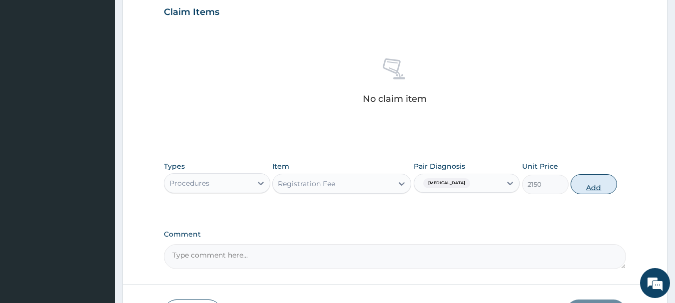
click at [590, 181] on button "Add" at bounding box center [594, 184] width 46 height 20
type input "0"
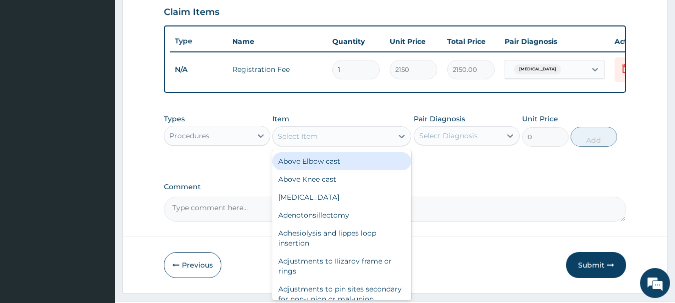
click at [314, 141] on div "Select Item" at bounding box center [298, 136] width 40 height 10
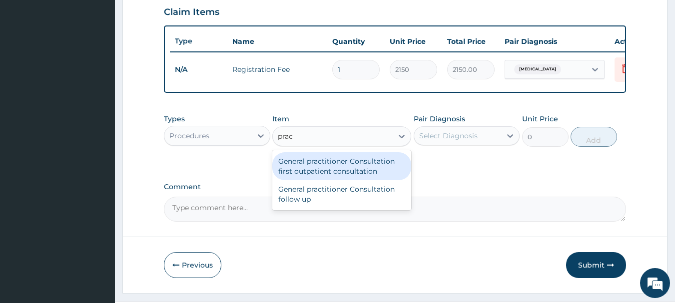
type input "pract"
click at [329, 172] on div "General practitioner Consultation first outpatient consultation" at bounding box center [341, 166] width 139 height 28
type input "3547.5"
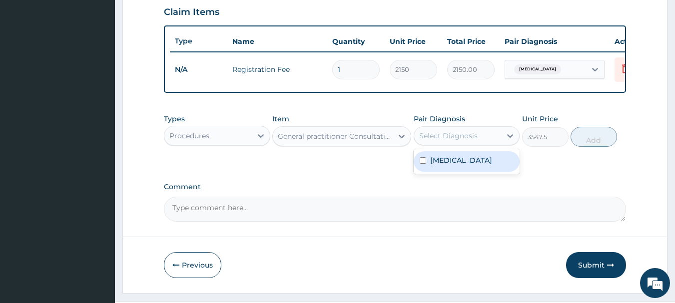
click at [435, 141] on div "Select Diagnosis" at bounding box center [448, 136] width 58 height 10
click at [439, 172] on div "Toothache" at bounding box center [467, 161] width 106 height 20
checkbox input "true"
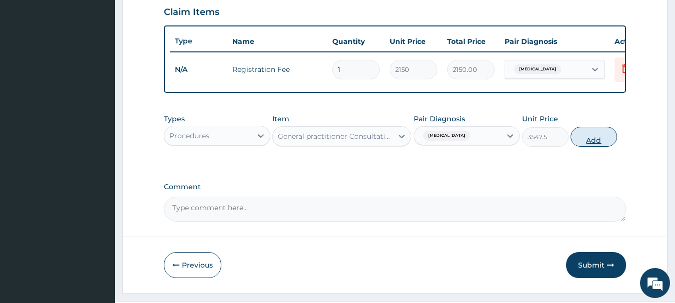
click at [600, 147] on button "Add" at bounding box center [594, 137] width 46 height 20
type input "0"
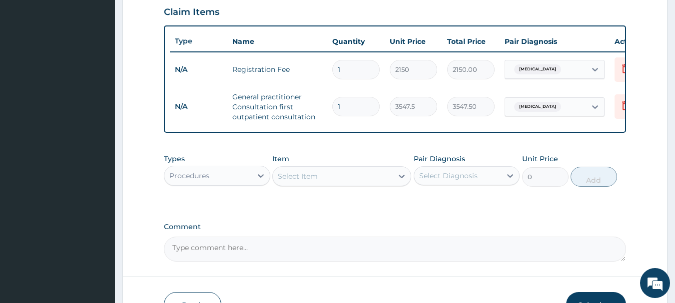
scroll to position [417, 0]
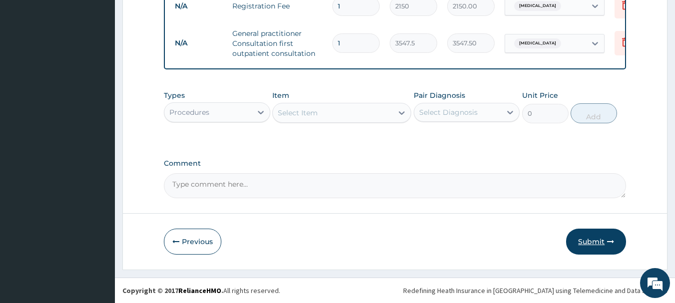
click at [600, 238] on button "Submit" at bounding box center [596, 242] width 60 height 26
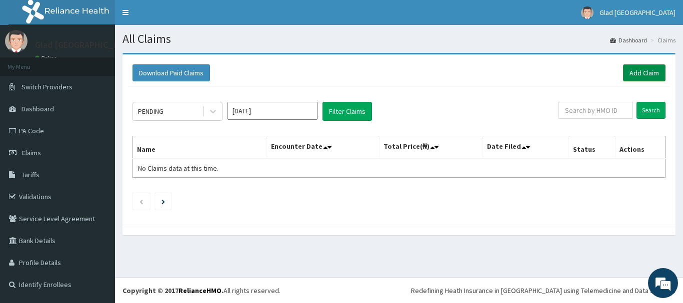
click at [649, 70] on link "Add Claim" at bounding box center [644, 72] width 42 height 17
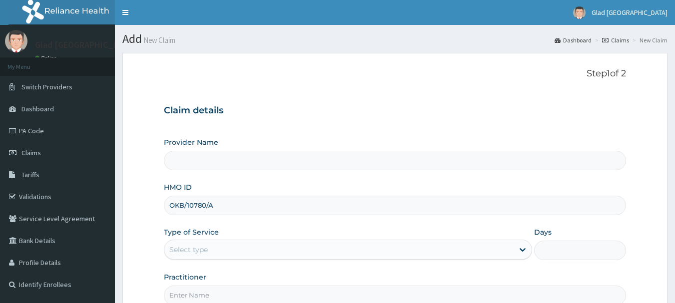
type input "Glad [GEOGRAPHIC_DATA]"
type input "OKB/10780/A"
click at [213, 256] on div "Select type" at bounding box center [338, 250] width 349 height 16
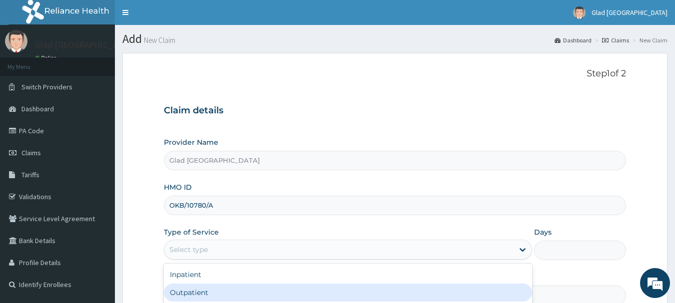
click at [202, 292] on div "Outpatient" at bounding box center [348, 293] width 368 height 18
type input "1"
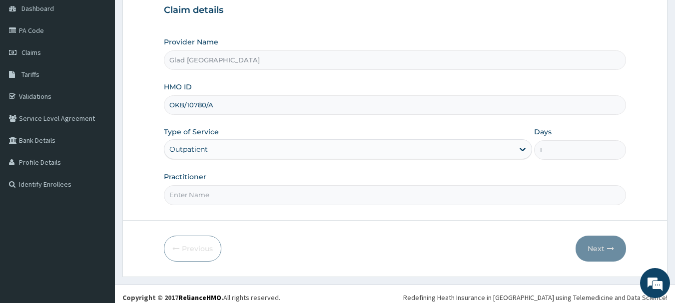
scroll to position [107, 0]
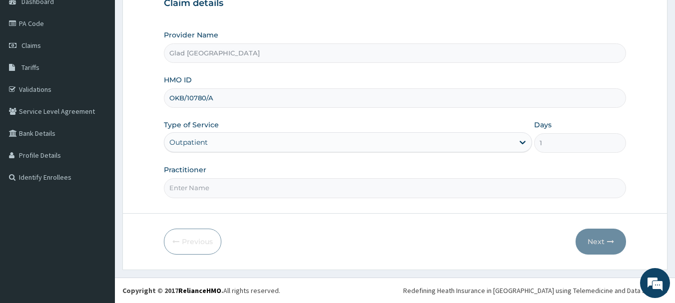
click at [177, 194] on input "Practitioner" at bounding box center [395, 187] width 463 height 19
type input "[PERSON_NAME]"
click at [589, 246] on button "Next" at bounding box center [601, 242] width 50 height 26
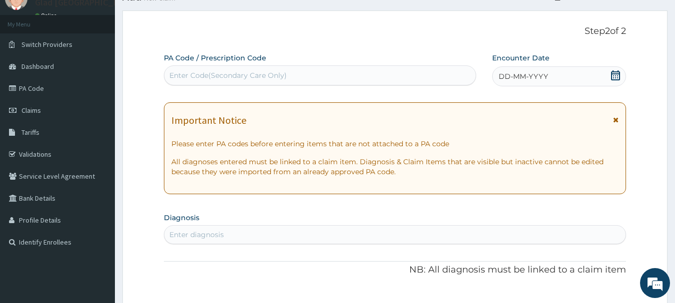
scroll to position [0, 0]
drag, startPoint x: 265, startPoint y: 67, endPoint x: 555, endPoint y: 60, distance: 290.5
click at [555, 60] on div "PA Code / Prescription Code Use Up and Down to choose options, press Enter to s…" at bounding box center [387, 69] width 447 height 33
click at [609, 76] on div "DD-MM-YYYY" at bounding box center [559, 76] width 134 height 20
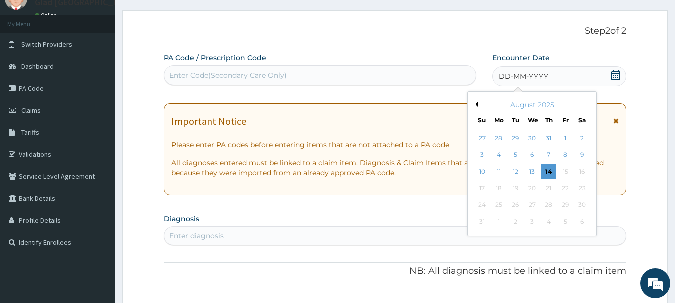
click at [478, 105] on div "August 2025" at bounding box center [532, 105] width 120 height 10
click at [476, 104] on div "Previous Month [DATE] Su Mo Tu We Th Fr Sa 27 28 29 30 31 1 2 3 4 5 6 7 8 9 10 …" at bounding box center [531, 163] width 129 height 145
click at [476, 104] on button "Previous Month" at bounding box center [475, 104] width 5 height 5
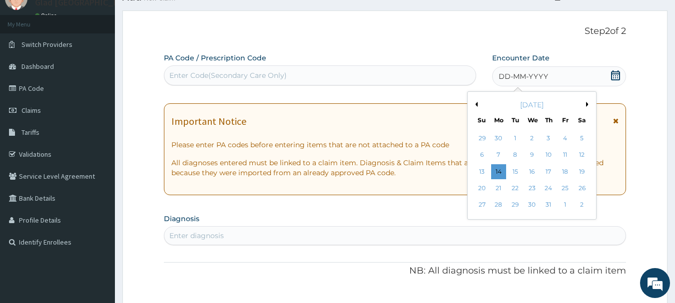
click at [476, 104] on button "Previous Month" at bounding box center [475, 104] width 5 height 5
click at [528, 222] on div "2" at bounding box center [532, 221] width 15 height 15
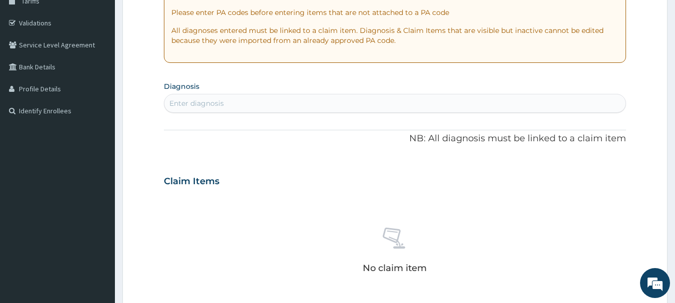
scroll to position [177, 0]
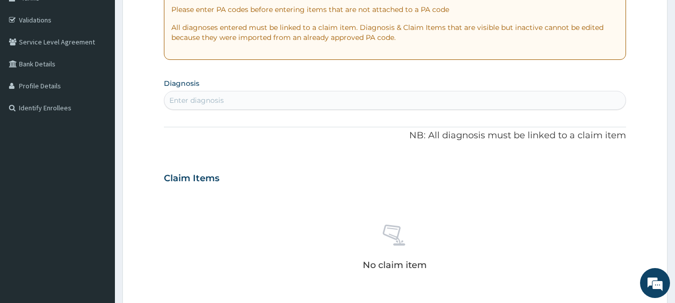
click at [290, 105] on div "Enter diagnosis" at bounding box center [395, 100] width 462 height 16
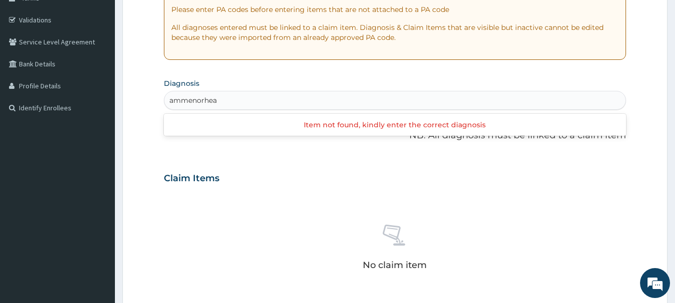
click at [202, 100] on input "ammenorhea" at bounding box center [193, 100] width 49 height 10
click at [185, 101] on input "ammenorrhea" at bounding box center [195, 100] width 52 height 10
type input "[MEDICAL_DATA]"
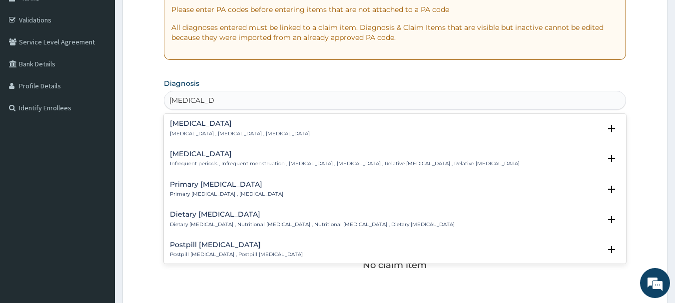
click at [225, 119] on div "[MEDICAL_DATA] [MEDICAL_DATA] , [MEDICAL_DATA] , [MEDICAL_DATA] Select Status Q…" at bounding box center [395, 131] width 463 height 30
click at [213, 128] on div "[MEDICAL_DATA] [MEDICAL_DATA] , [MEDICAL_DATA] , [MEDICAL_DATA]" at bounding box center [240, 128] width 140 height 17
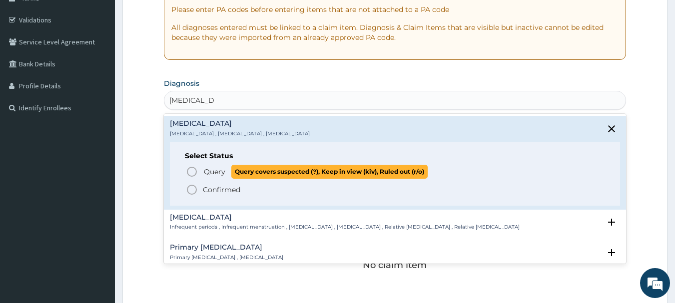
click at [213, 171] on span "Query" at bounding box center [214, 172] width 21 height 10
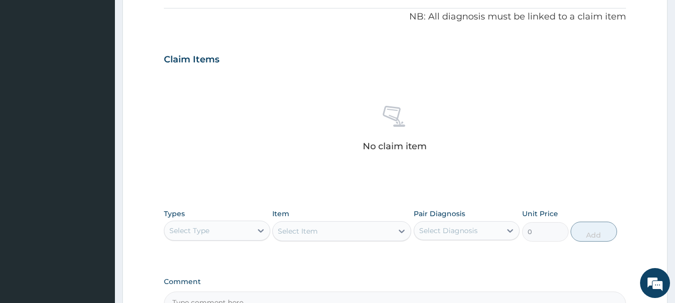
scroll to position [303, 0]
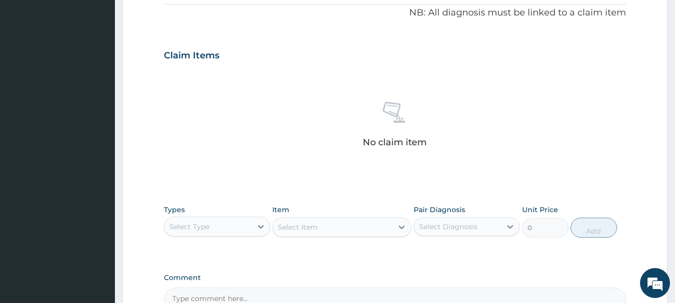
click at [198, 233] on div "Select Type" at bounding box center [207, 227] width 87 height 16
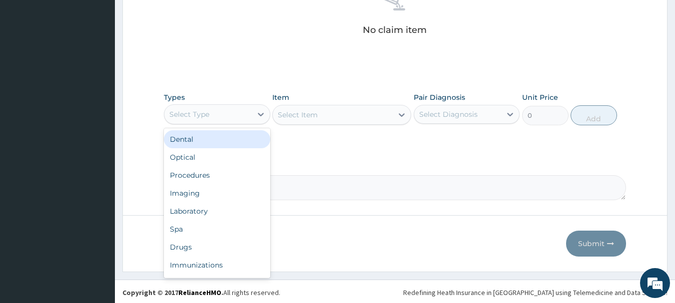
scroll to position [417, 0]
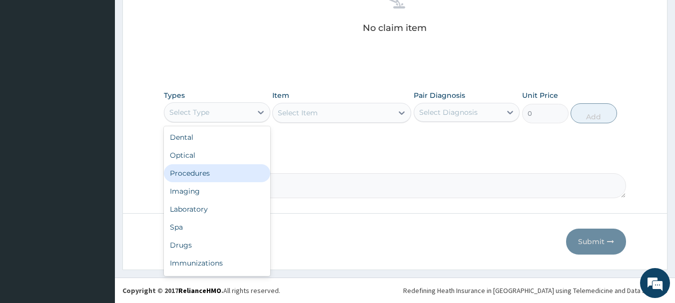
click at [208, 172] on div "Procedures" at bounding box center [217, 173] width 106 height 18
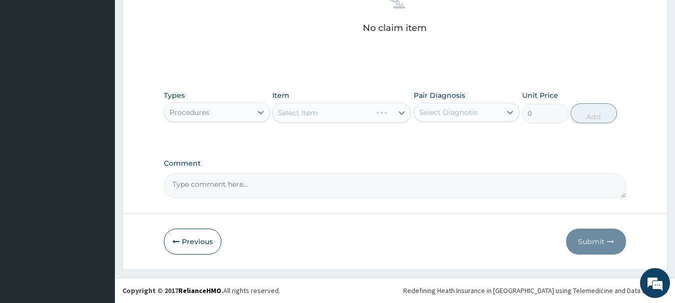
click at [354, 113] on div "Select Item" at bounding box center [341, 113] width 139 height 20
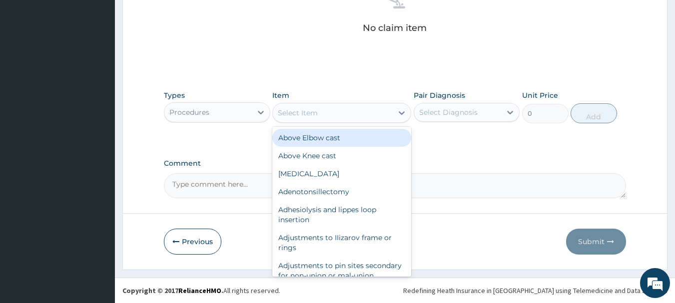
click at [354, 113] on div "Select Item" at bounding box center [333, 113] width 120 height 16
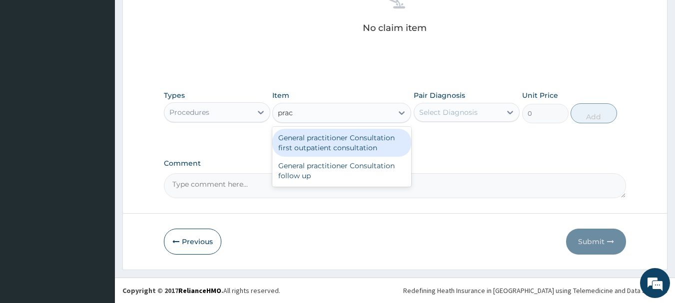
type input "pract"
click at [339, 136] on div "General practitioner Consultation first outpatient consultation" at bounding box center [341, 143] width 139 height 28
type input "3547.5"
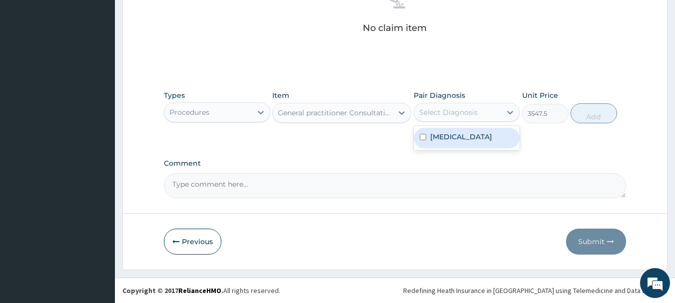
click at [483, 111] on div "Select Diagnosis" at bounding box center [457, 112] width 87 height 16
click at [479, 132] on div "[MEDICAL_DATA]" at bounding box center [467, 138] width 106 height 20
checkbox input "true"
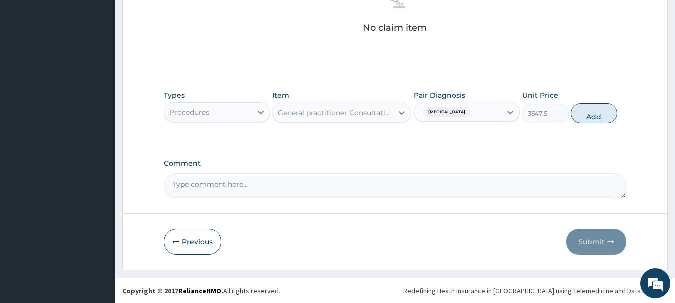
click at [598, 105] on button "Add" at bounding box center [594, 113] width 46 height 20
type input "0"
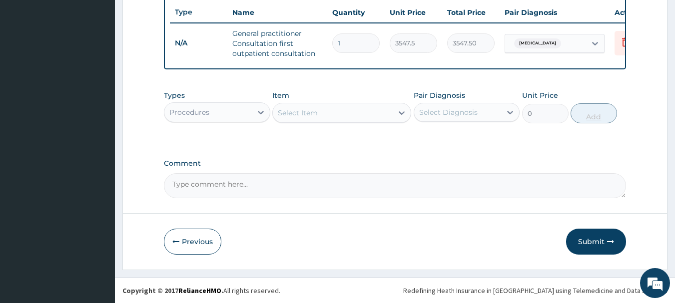
scroll to position [383, 0]
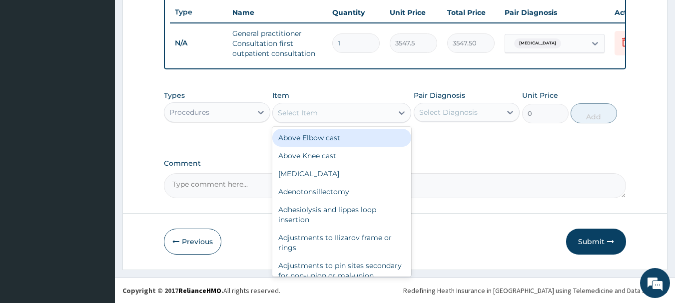
click at [352, 118] on div "Select Item" at bounding box center [333, 113] width 120 height 16
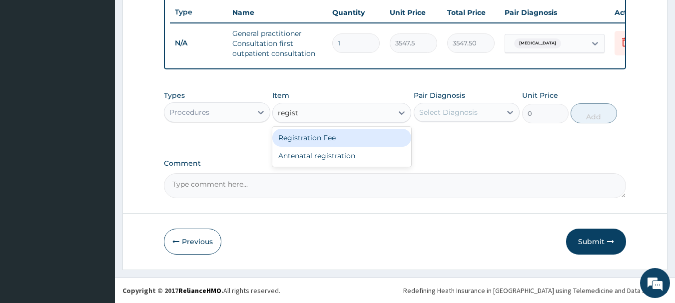
type input "registr"
click at [304, 130] on div "Registration Fee" at bounding box center [341, 138] width 139 height 18
type input "2150"
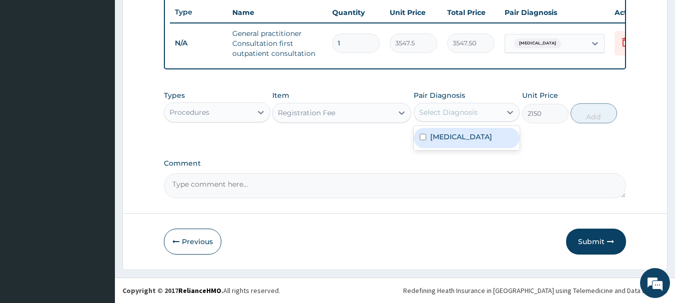
click at [468, 103] on div "Select Diagnosis" at bounding box center [467, 112] width 106 height 19
click at [460, 130] on div "Amenorrhea" at bounding box center [467, 138] width 106 height 20
checkbox input "true"
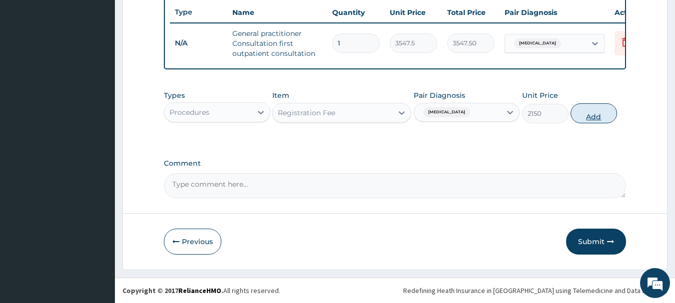
click at [602, 114] on button "Add" at bounding box center [594, 113] width 46 height 20
type input "0"
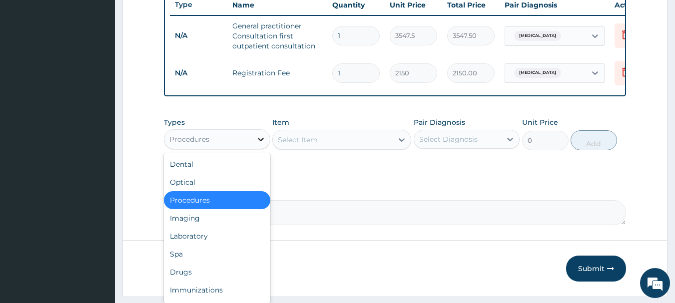
click at [254, 138] on div at bounding box center [261, 139] width 18 height 18
click at [222, 240] on div "Laboratory" at bounding box center [217, 236] width 106 height 18
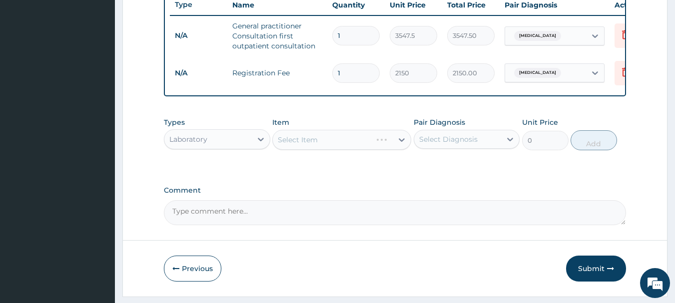
click at [318, 149] on div "Select Item" at bounding box center [341, 140] width 139 height 20
click at [326, 149] on div "Select Item" at bounding box center [341, 140] width 139 height 20
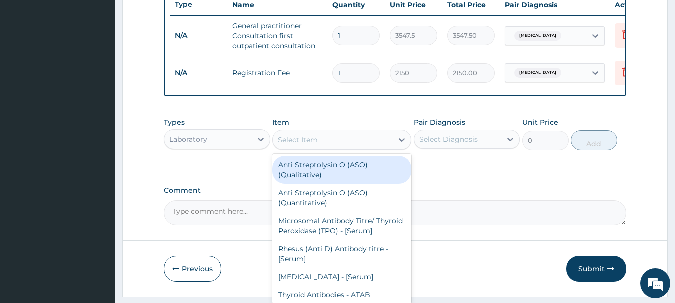
click at [326, 148] on div "Select Item" at bounding box center [333, 140] width 120 height 16
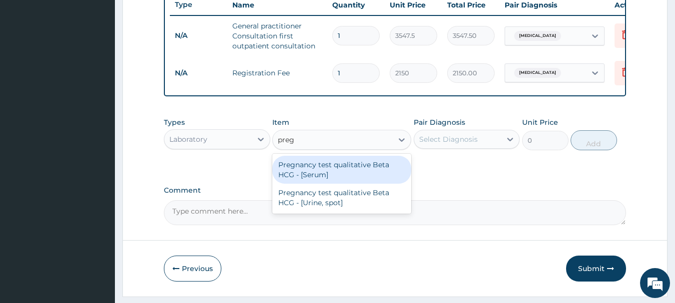
type input "pregn"
click at [326, 177] on div "Pregnancy test qualitative Beta HCG - [Serum]" at bounding box center [341, 170] width 139 height 28
type input "1290"
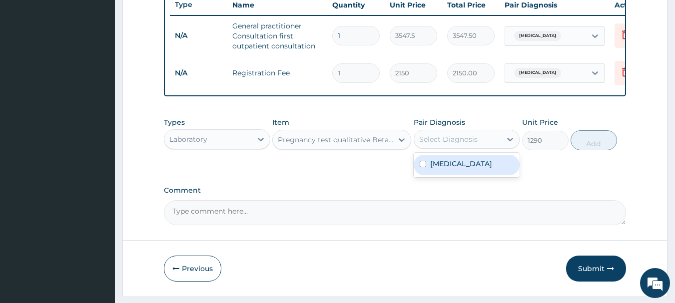
click at [481, 145] on div "Select Diagnosis" at bounding box center [457, 139] width 87 height 16
click at [473, 167] on label "Amenorrhea" at bounding box center [461, 164] width 62 height 10
checkbox input "true"
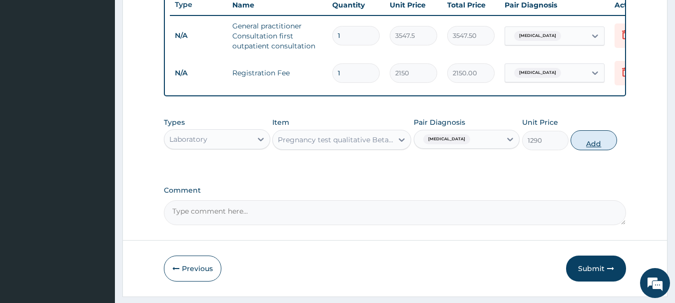
click at [591, 146] on button "Add" at bounding box center [594, 140] width 46 height 20
type input "0"
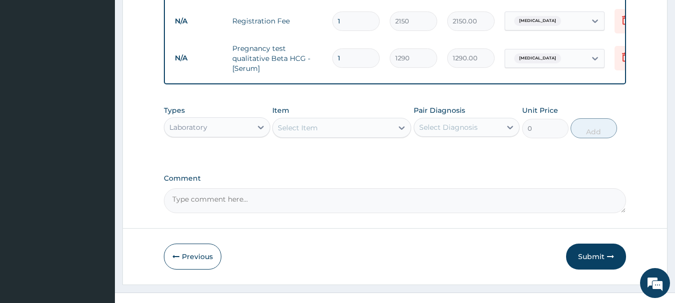
scroll to position [436, 0]
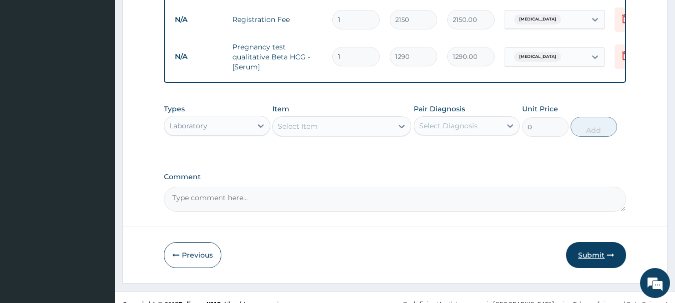
click at [594, 267] on button "Submit" at bounding box center [596, 255] width 60 height 26
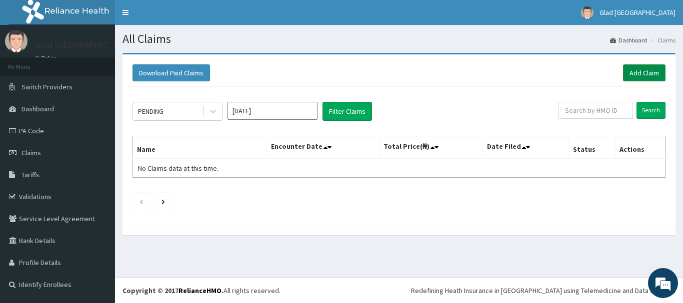
click at [638, 74] on link "Add Claim" at bounding box center [644, 72] width 42 height 17
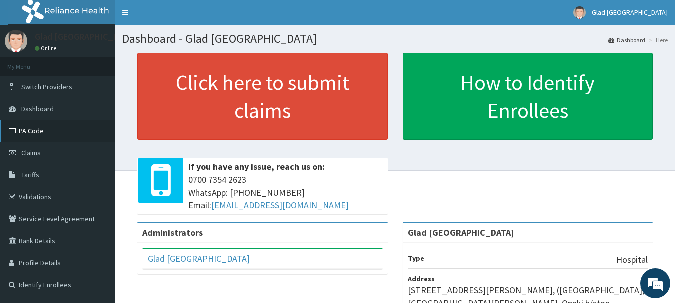
click at [39, 133] on link "PA Code" at bounding box center [57, 131] width 115 height 22
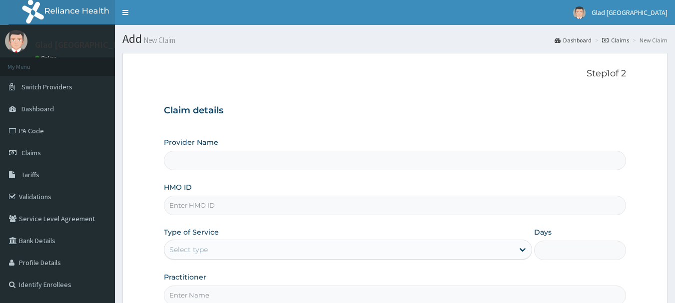
click at [246, 204] on input "HMO ID" at bounding box center [395, 205] width 463 height 19
paste input "GRS/10175/A"
type input "GRS/10175/A"
click at [218, 245] on div "Select type" at bounding box center [338, 250] width 349 height 16
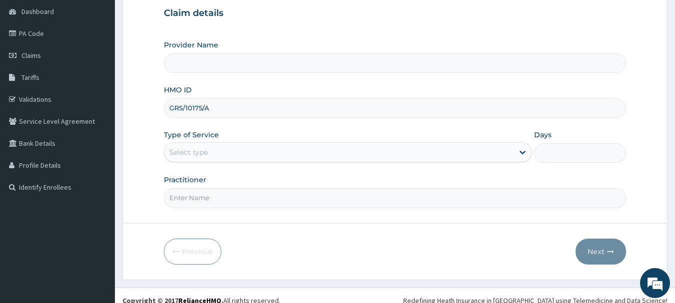
scroll to position [98, 0]
click at [212, 150] on div "Select type" at bounding box center [338, 151] width 349 height 16
click at [237, 151] on div "Select type" at bounding box center [338, 151] width 349 height 16
click at [236, 146] on div "Select type" at bounding box center [338, 151] width 349 height 16
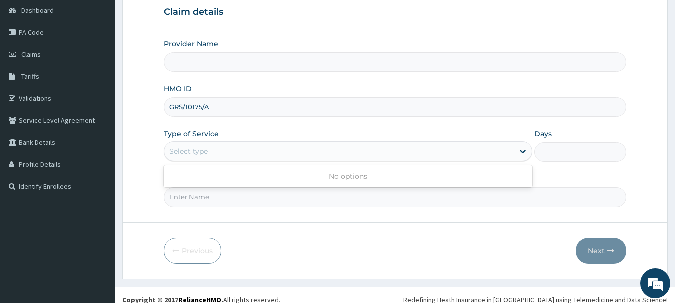
click at [246, 159] on div "Select type" at bounding box center [338, 151] width 349 height 16
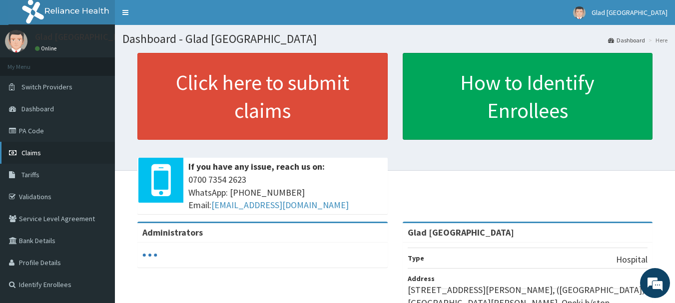
click at [33, 150] on span "Claims" at bounding box center [30, 152] width 19 height 9
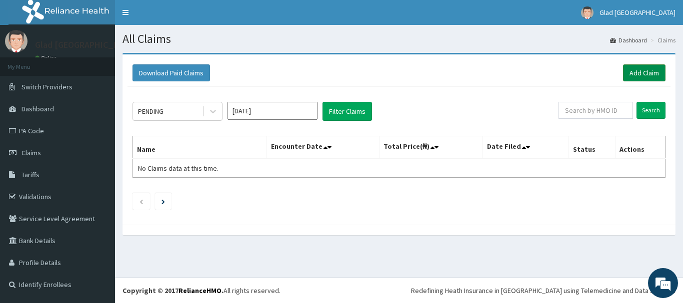
click at [634, 74] on link "Add Claim" at bounding box center [644, 72] width 42 height 17
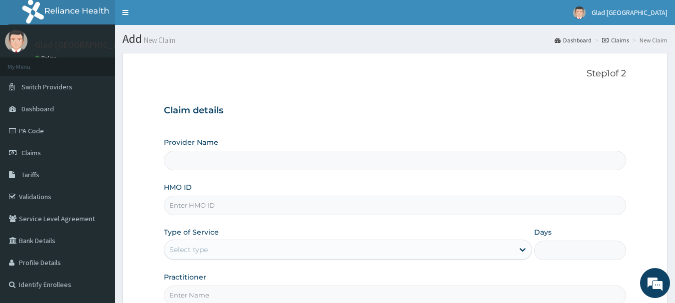
click at [236, 213] on input "HMO ID" at bounding box center [395, 205] width 463 height 19
type input "Glad [GEOGRAPHIC_DATA]"
paste input "GRS/10175/A"
type input "GRS/10175/A"
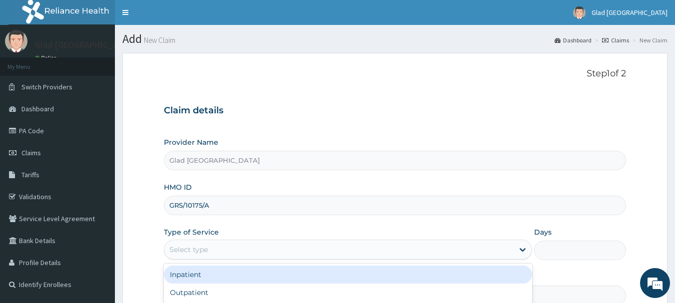
click at [182, 242] on div "Select type" at bounding box center [338, 250] width 349 height 16
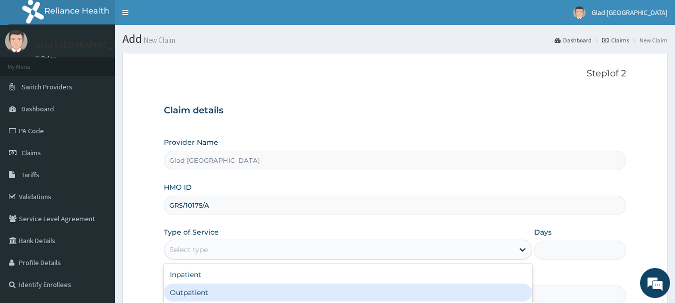
click at [201, 287] on div "Outpatient" at bounding box center [348, 293] width 368 height 18
type input "1"
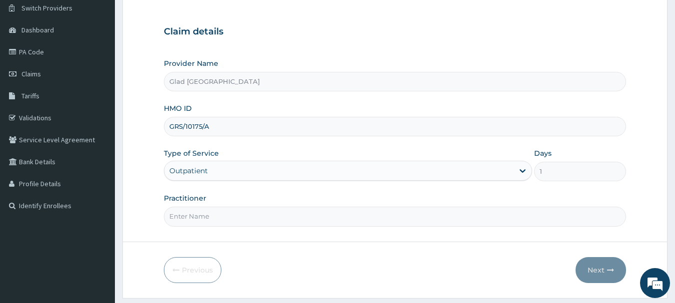
scroll to position [79, 0]
click at [234, 214] on input "Practitioner" at bounding box center [395, 215] width 463 height 19
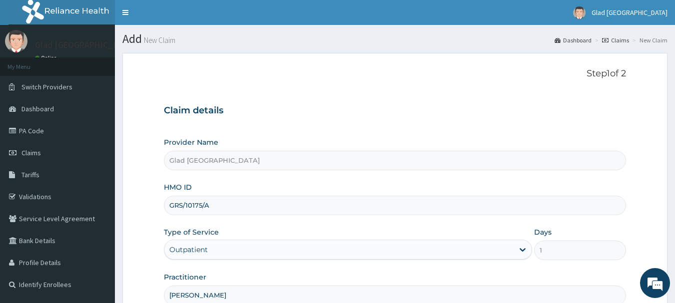
scroll to position [107, 0]
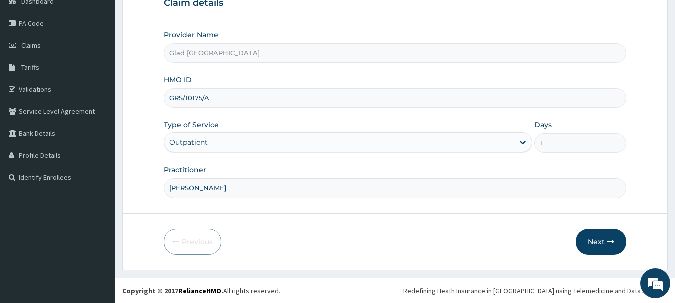
type input "dr daudu"
click at [600, 240] on button "Next" at bounding box center [601, 242] width 50 height 26
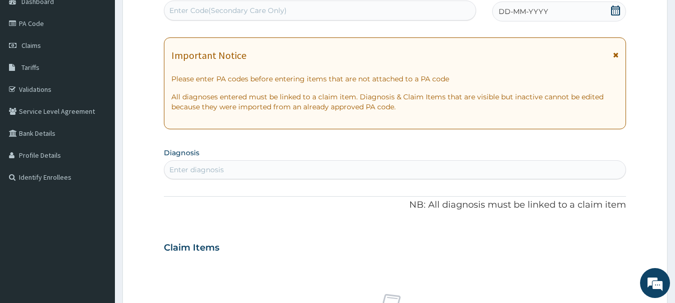
click at [613, 12] on icon at bounding box center [616, 10] width 10 height 10
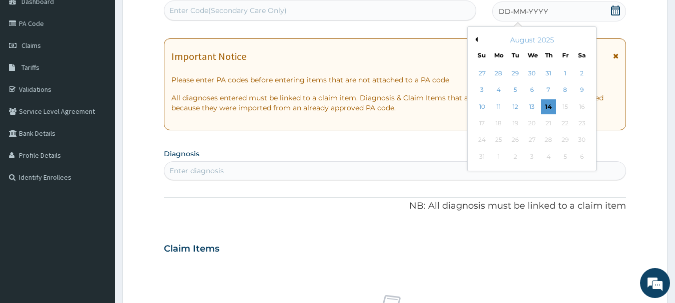
click at [475, 39] on button "Previous Month" at bounding box center [475, 39] width 5 height 5
click at [499, 104] on div "14" at bounding box center [498, 106] width 15 height 15
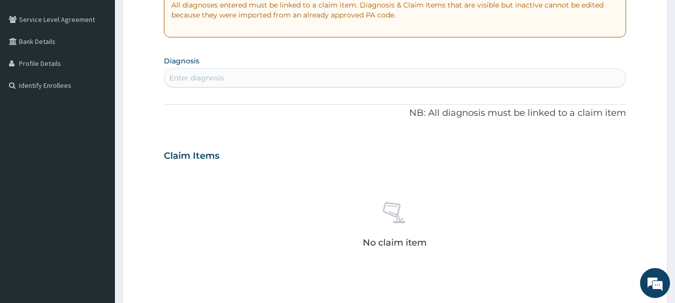
scroll to position [202, 0]
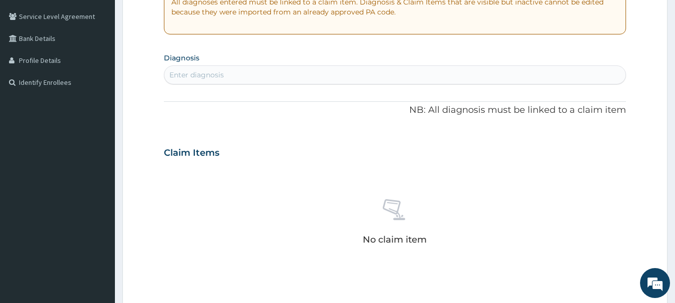
click at [299, 79] on div "Enter diagnosis" at bounding box center [395, 75] width 462 height 16
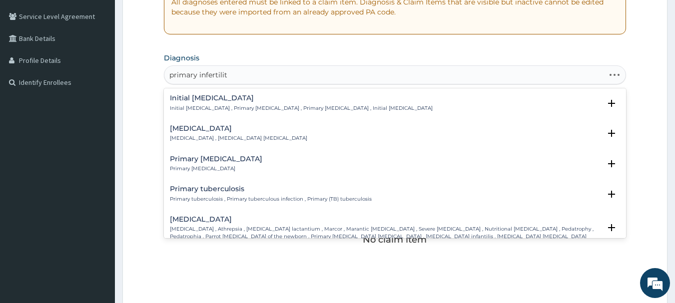
type input "primary infertility"
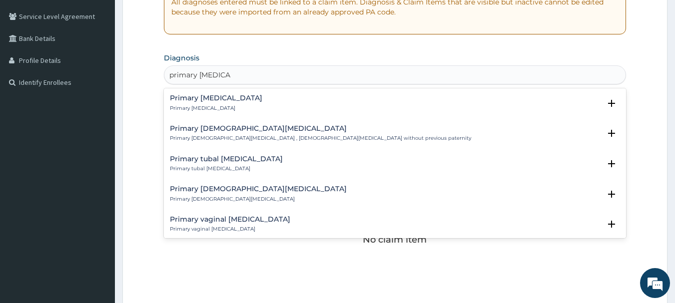
click at [232, 104] on div "Primary infertility Primary infertility" at bounding box center [395, 102] width 451 height 17
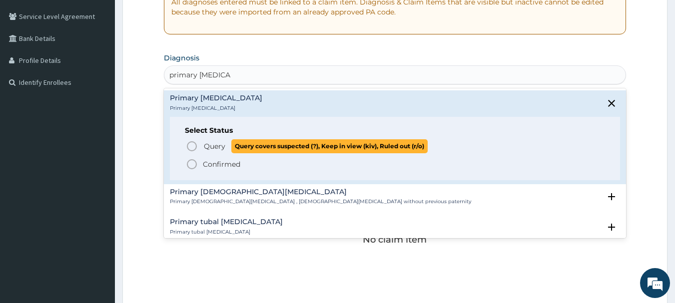
click at [211, 152] on p "Query Query covers suspected (?), Keep in view (kiv), Ruled out (r/o)" at bounding box center [315, 145] width 225 height 13
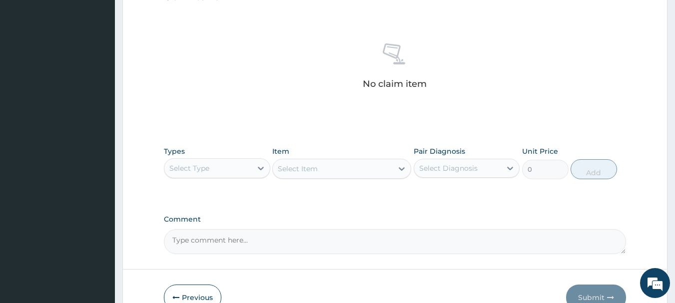
scroll to position [376, 0]
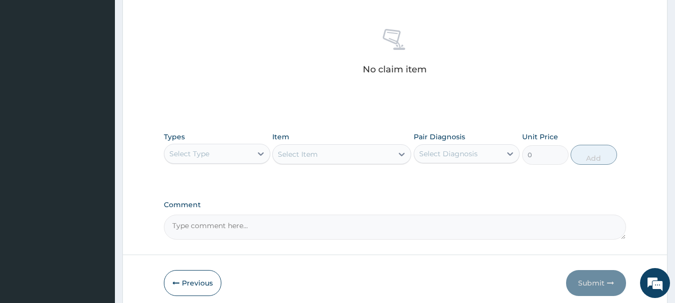
click at [217, 166] on div "Types Select Type Item Select Item Pair Diagnosis Select Diagnosis Unit Price 0…" at bounding box center [395, 148] width 463 height 43
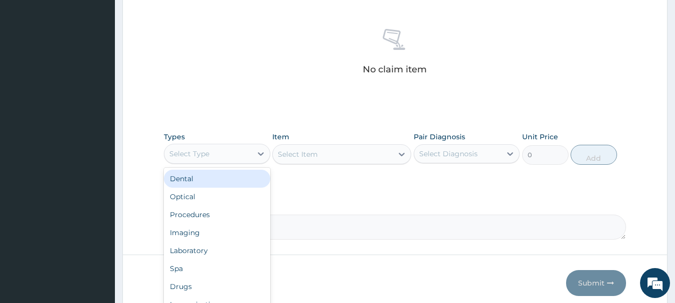
click at [210, 155] on div "Select Type" at bounding box center [207, 154] width 87 height 16
type input "p"
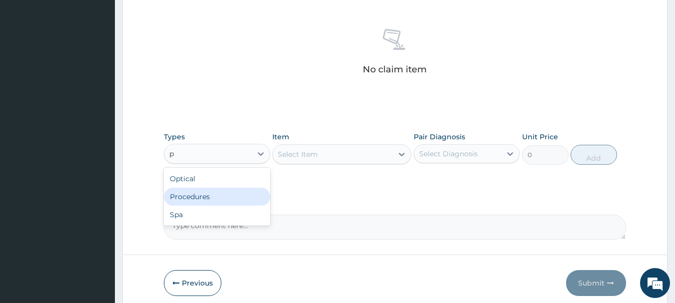
click at [209, 196] on div "Procedures" at bounding box center [217, 197] width 106 height 18
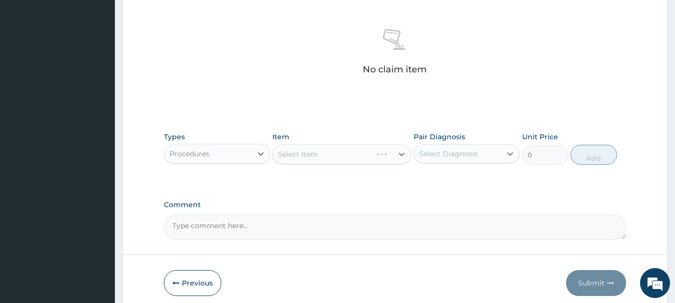
click at [333, 151] on div "Select Item" at bounding box center [341, 154] width 139 height 20
click at [344, 161] on div "Select Item" at bounding box center [341, 154] width 139 height 20
click at [344, 161] on div "Select Item" at bounding box center [333, 154] width 120 height 16
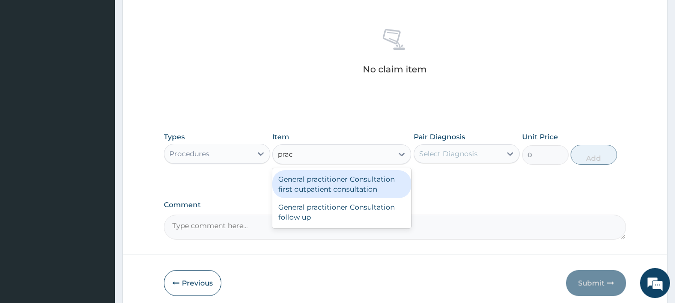
type input "pract"
click at [349, 183] on div "General practitioner Consultation first outpatient consultation" at bounding box center [341, 184] width 139 height 28
type input "3547.5"
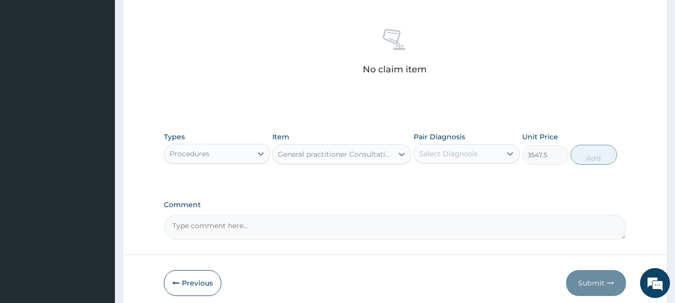
click at [454, 161] on div "Select Diagnosis" at bounding box center [457, 154] width 87 height 16
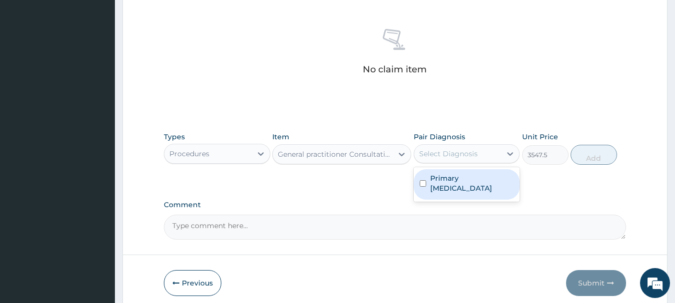
click at [450, 179] on label "Primary infertility" at bounding box center [472, 183] width 84 height 20
checkbox input "true"
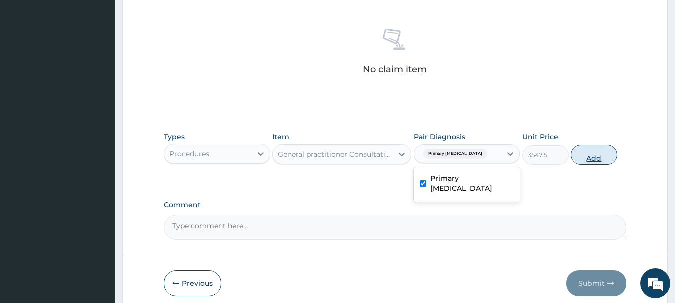
click at [595, 157] on button "Add" at bounding box center [594, 155] width 46 height 20
type input "0"
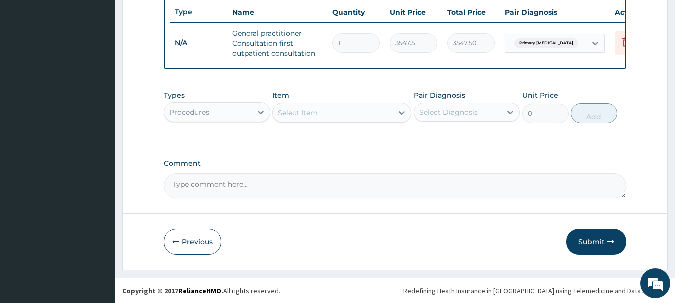
scroll to position [383, 0]
click at [603, 241] on button "Submit" at bounding box center [596, 242] width 60 height 26
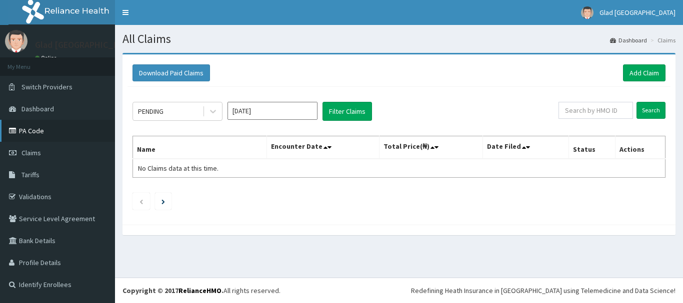
click at [51, 133] on link "PA Code" at bounding box center [57, 131] width 115 height 22
